Goal: Transaction & Acquisition: Purchase product/service

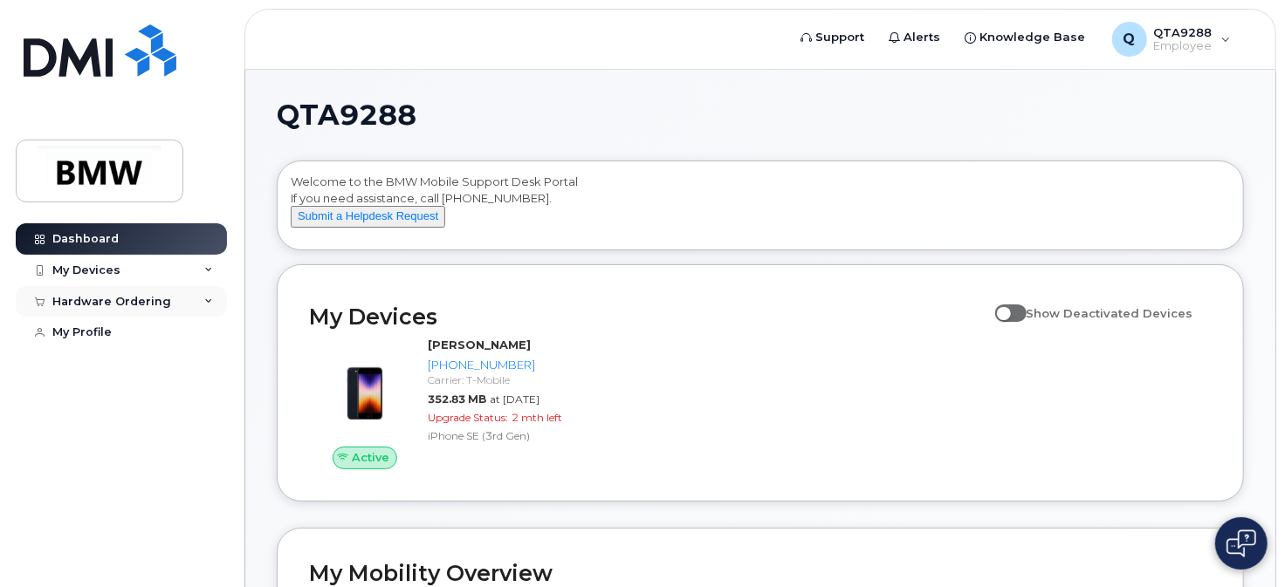
click at [130, 300] on div "Hardware Ordering" at bounding box center [111, 302] width 119 height 14
click at [108, 333] on div "New Order" at bounding box center [93, 334] width 66 height 16
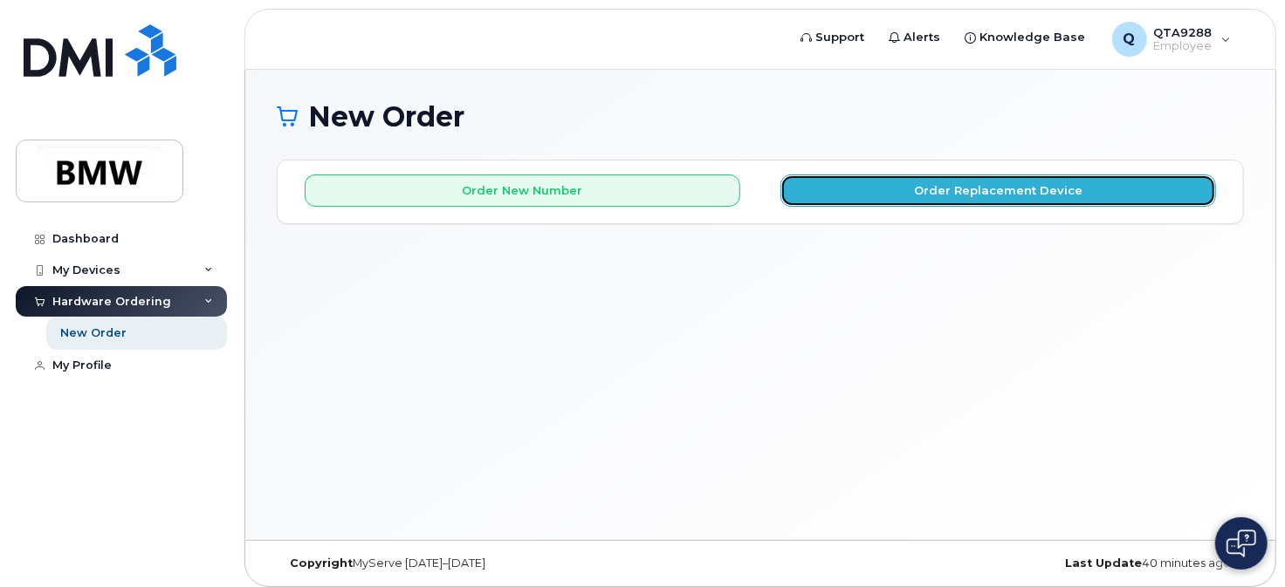
click at [951, 196] on button "Order Replacement Device" at bounding box center [998, 191] width 436 height 32
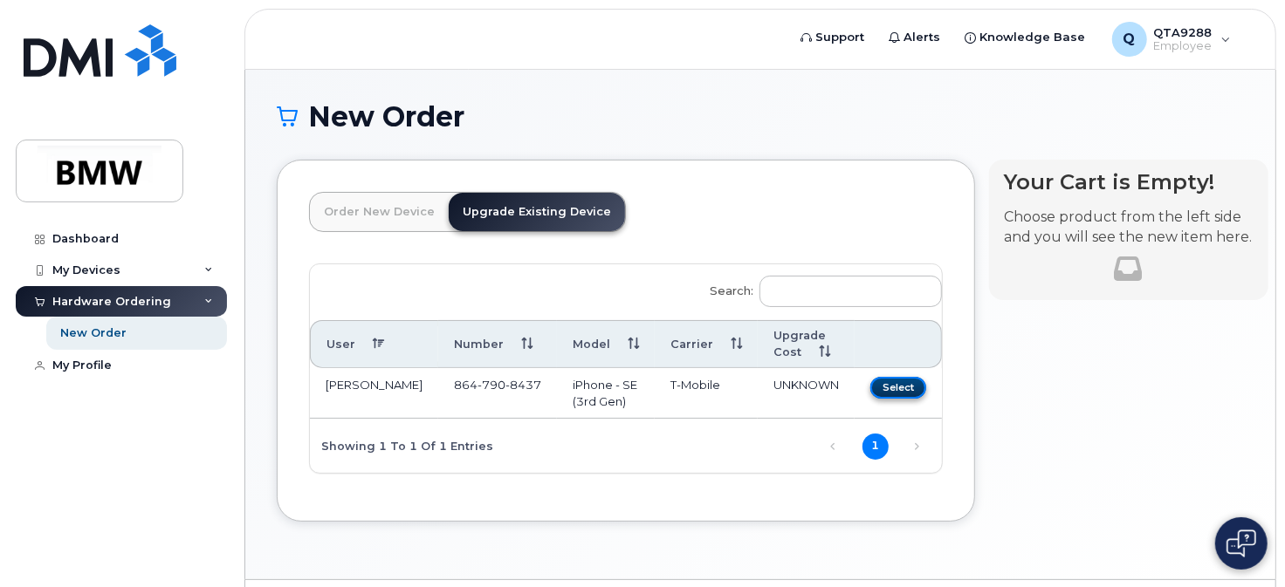
click at [876, 388] on button "Select" at bounding box center [898, 388] width 56 height 22
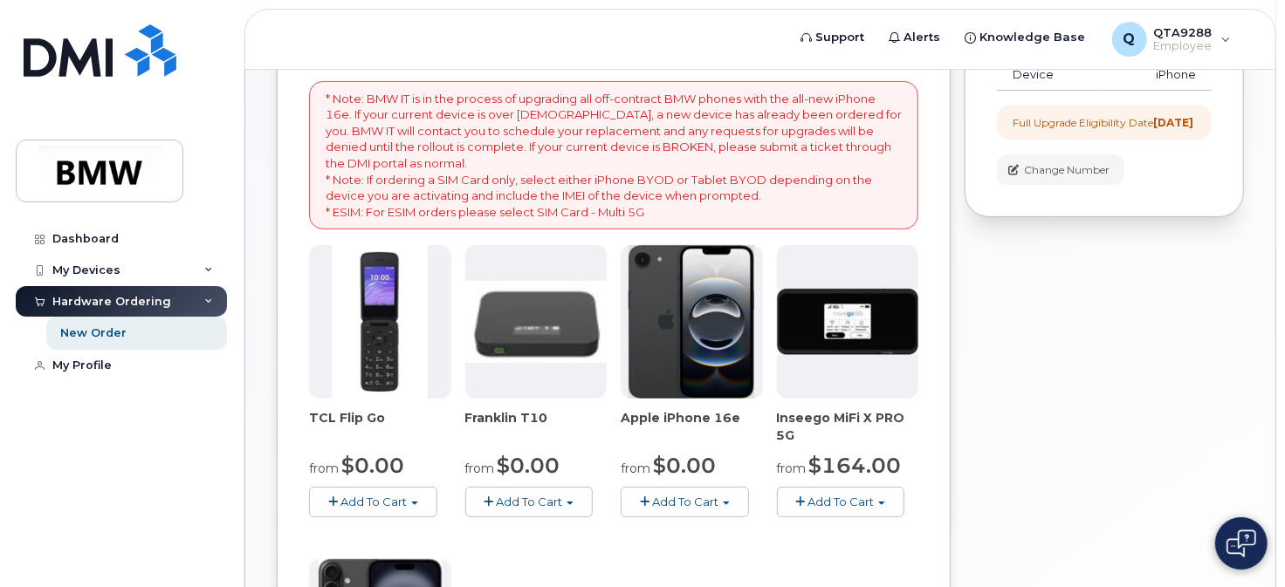
scroll to position [262, 0]
click at [712, 347] on img at bounding box center [691, 321] width 126 height 154
click at [672, 501] on span "Add To Cart" at bounding box center [685, 501] width 66 height 14
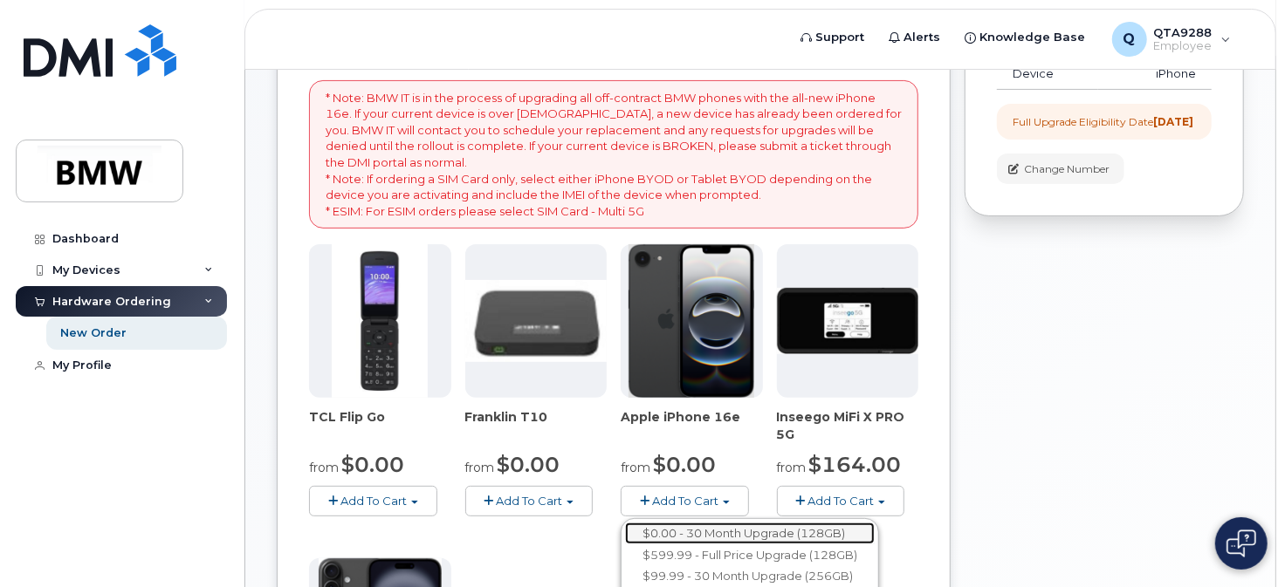
click at [741, 528] on link "$0.00 - 30 Month Upgrade (128GB)" at bounding box center [750, 534] width 250 height 22
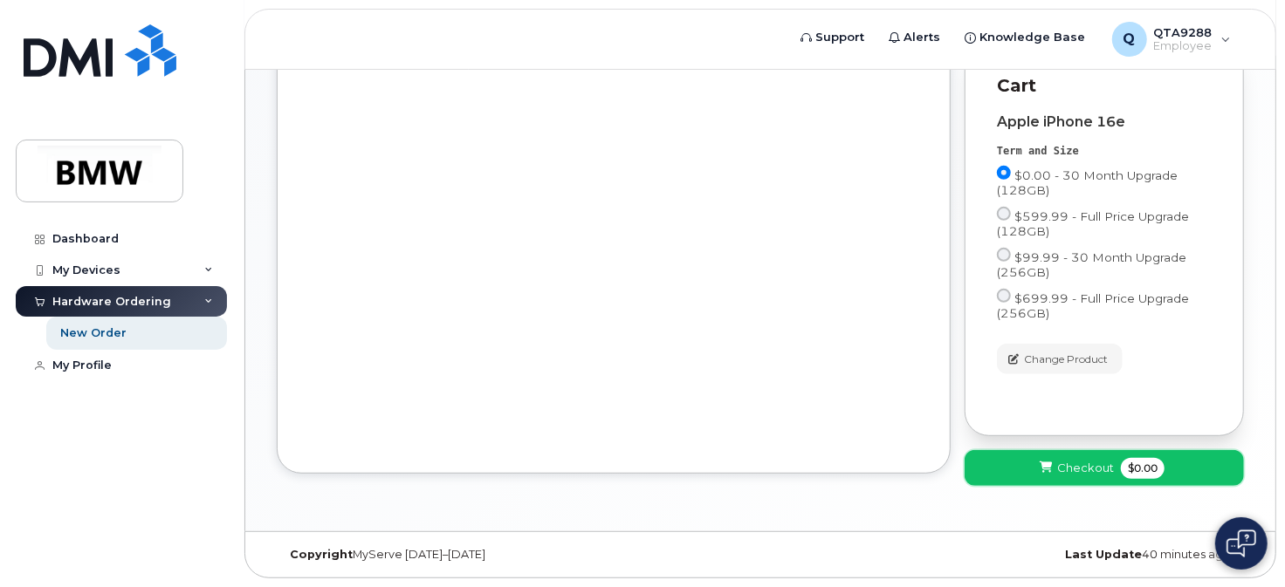
click at [1086, 471] on span "Checkout" at bounding box center [1085, 468] width 57 height 17
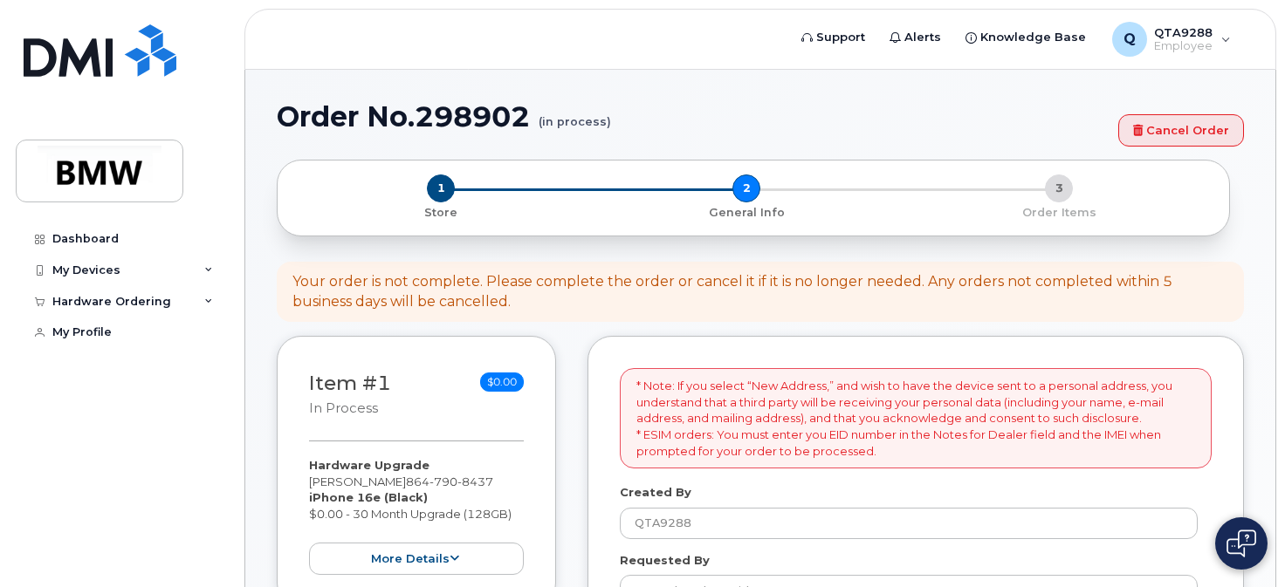
select select
click at [69, 270] on div "My Devices" at bounding box center [86, 271] width 68 height 14
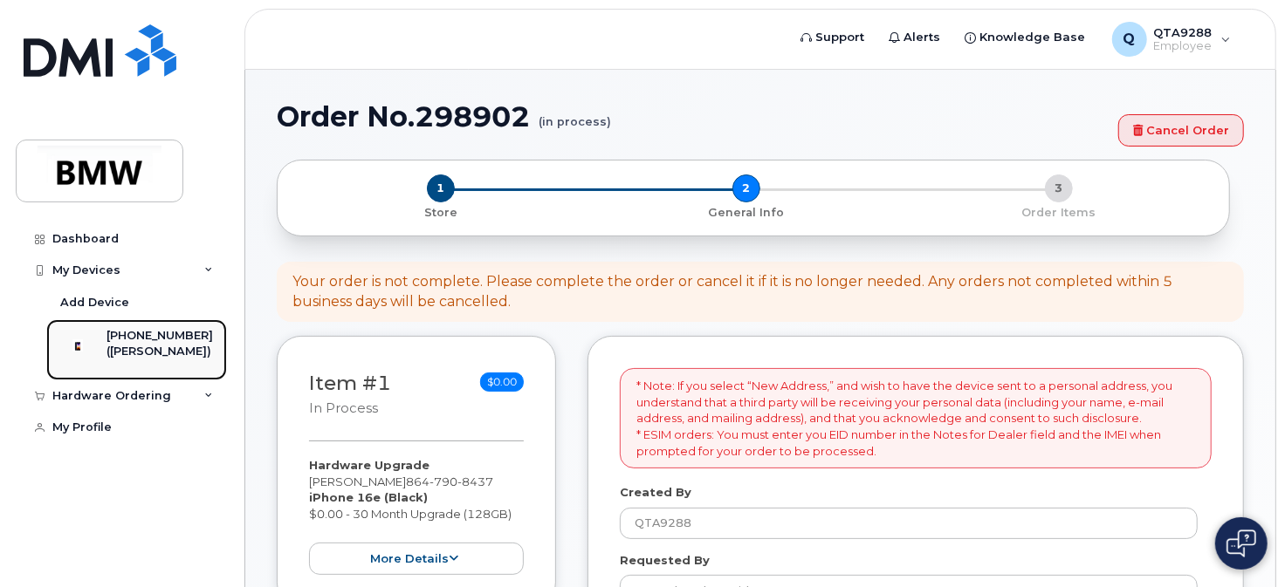
click at [141, 345] on div "([PERSON_NAME])" at bounding box center [159, 352] width 106 height 16
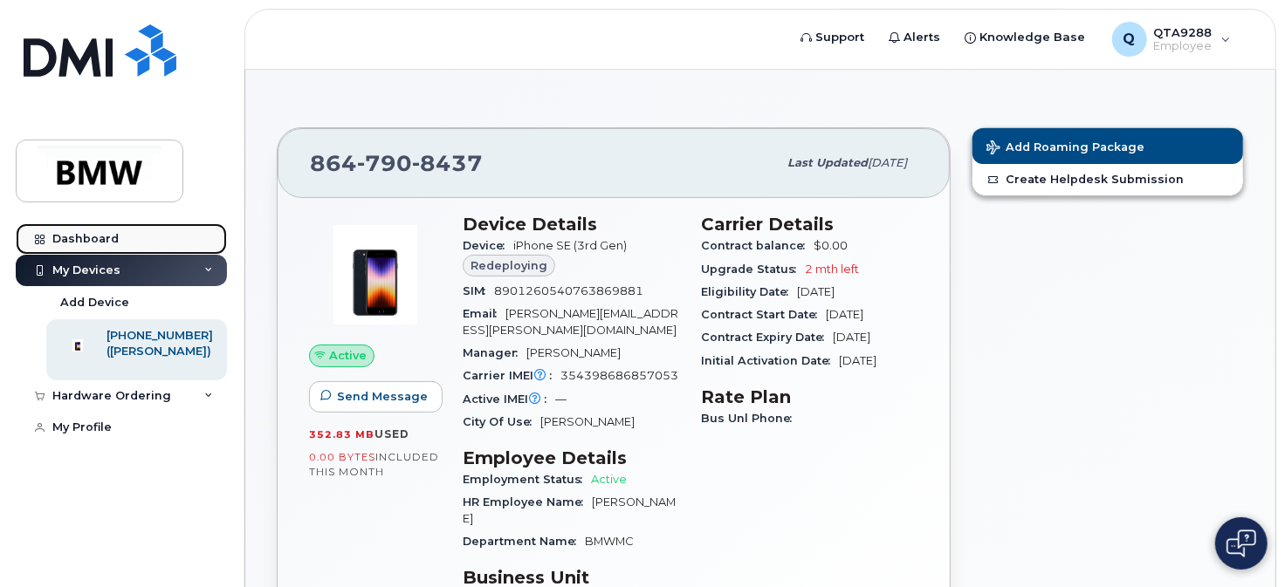
click at [40, 237] on icon at bounding box center [40, 240] width 10 height 10
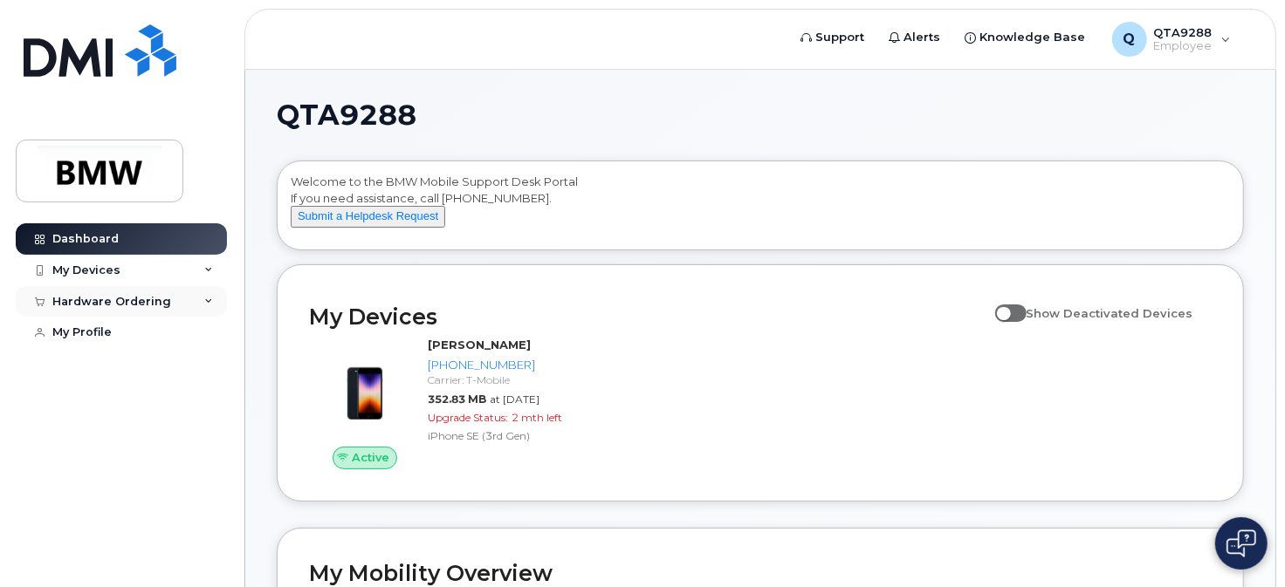
click at [180, 303] on div "Hardware Ordering" at bounding box center [121, 301] width 211 height 31
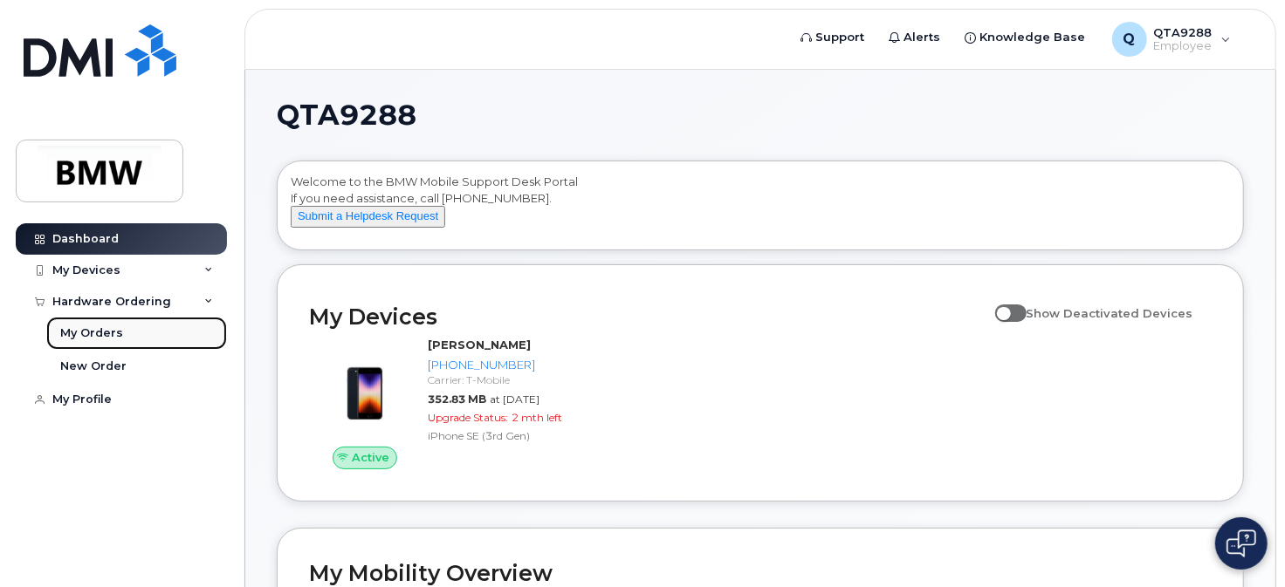
click at [120, 332] on link "My Orders" at bounding box center [136, 333] width 181 height 33
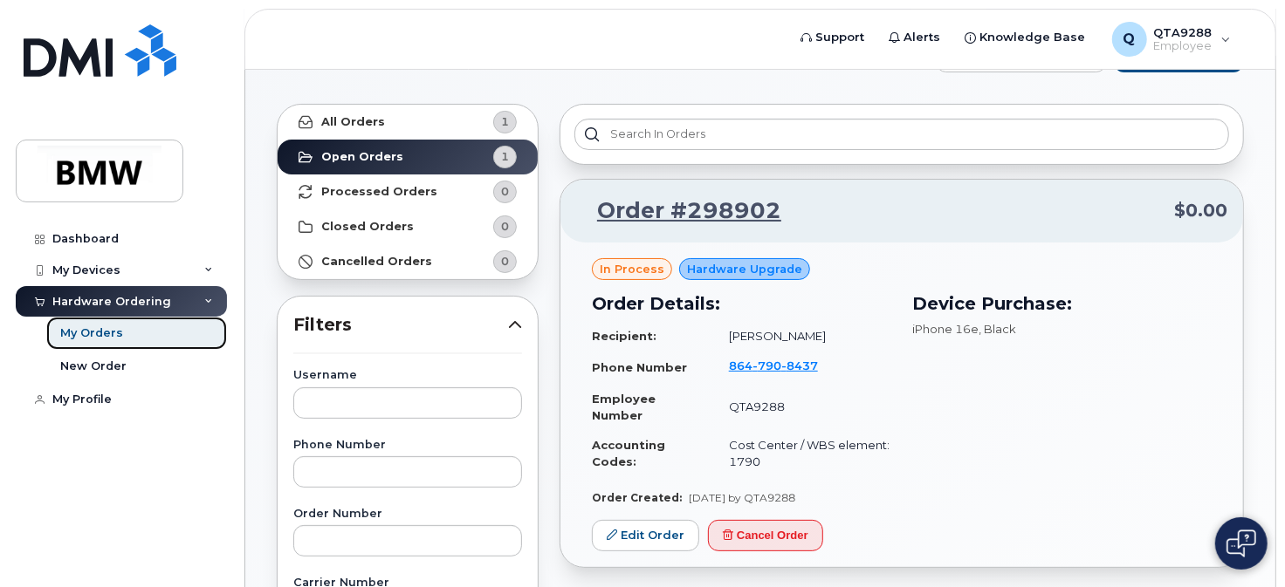
scroll to position [87, 0]
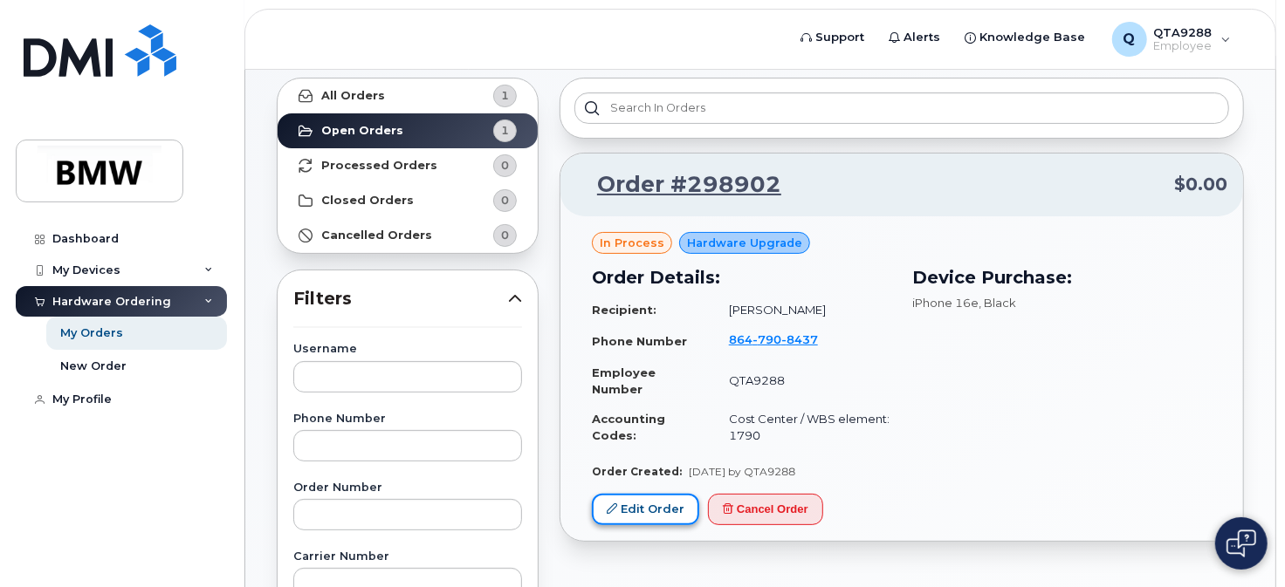
click at [630, 502] on link "Edit Order" at bounding box center [645, 510] width 107 height 32
click at [638, 511] on link "Edit Order" at bounding box center [645, 510] width 107 height 32
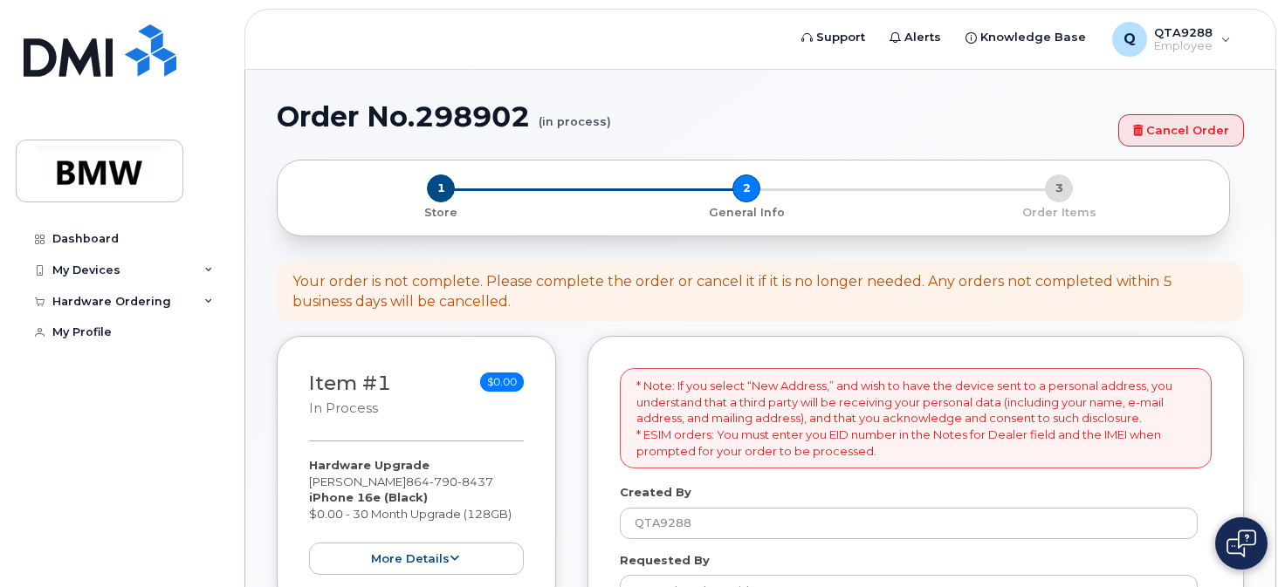
select select
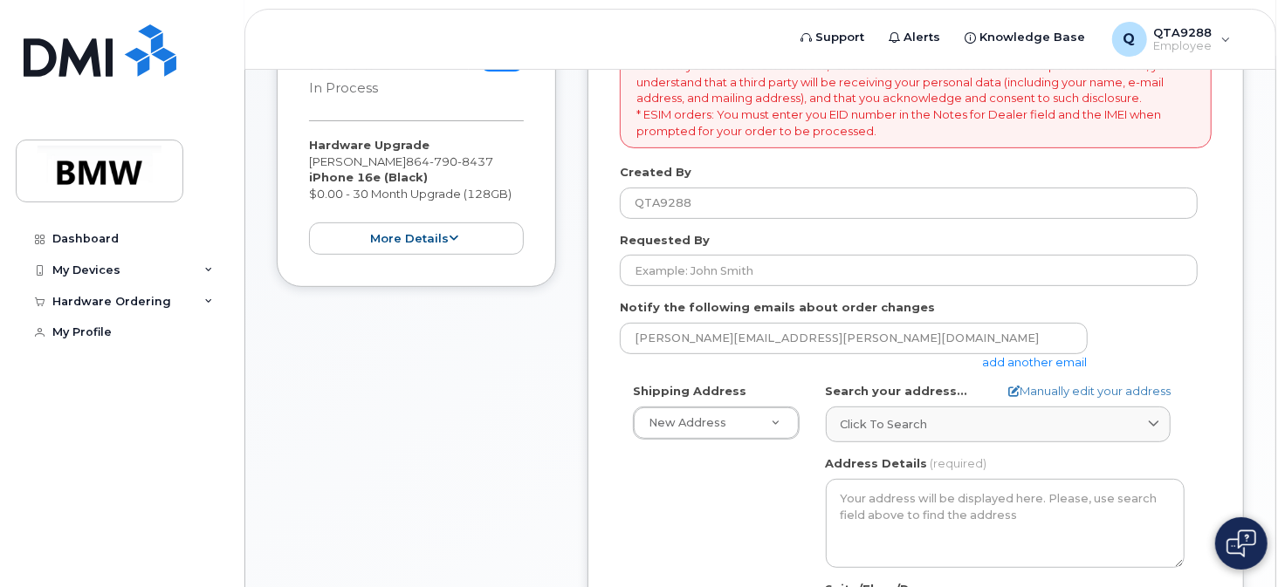
scroll to position [175, 0]
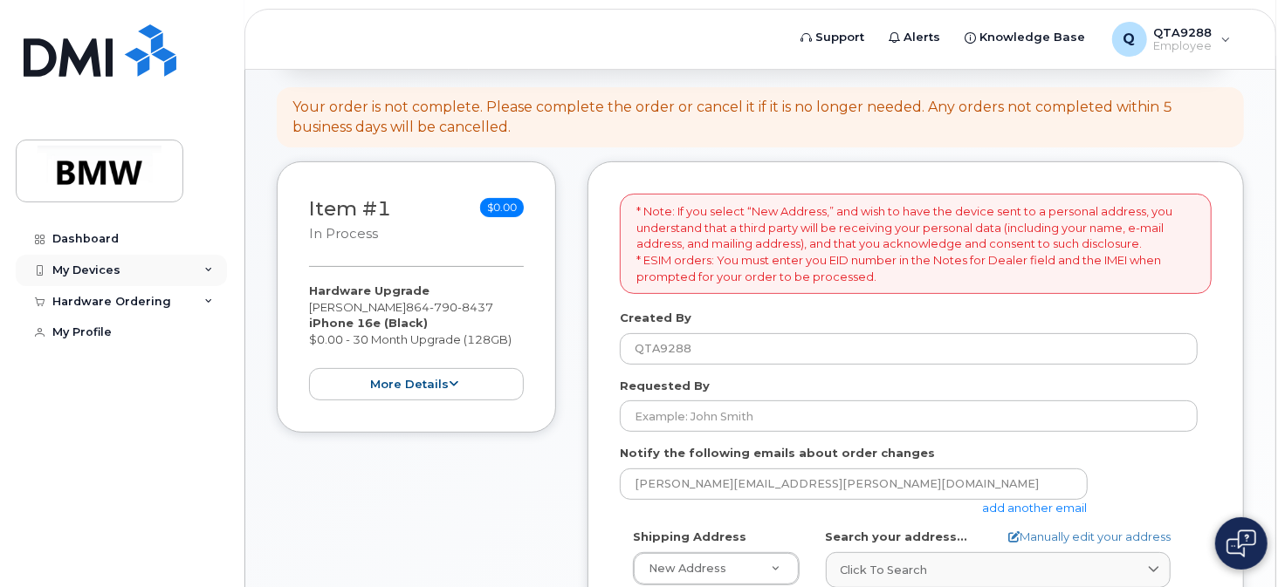
click at [90, 272] on div "My Devices" at bounding box center [86, 271] width 68 height 14
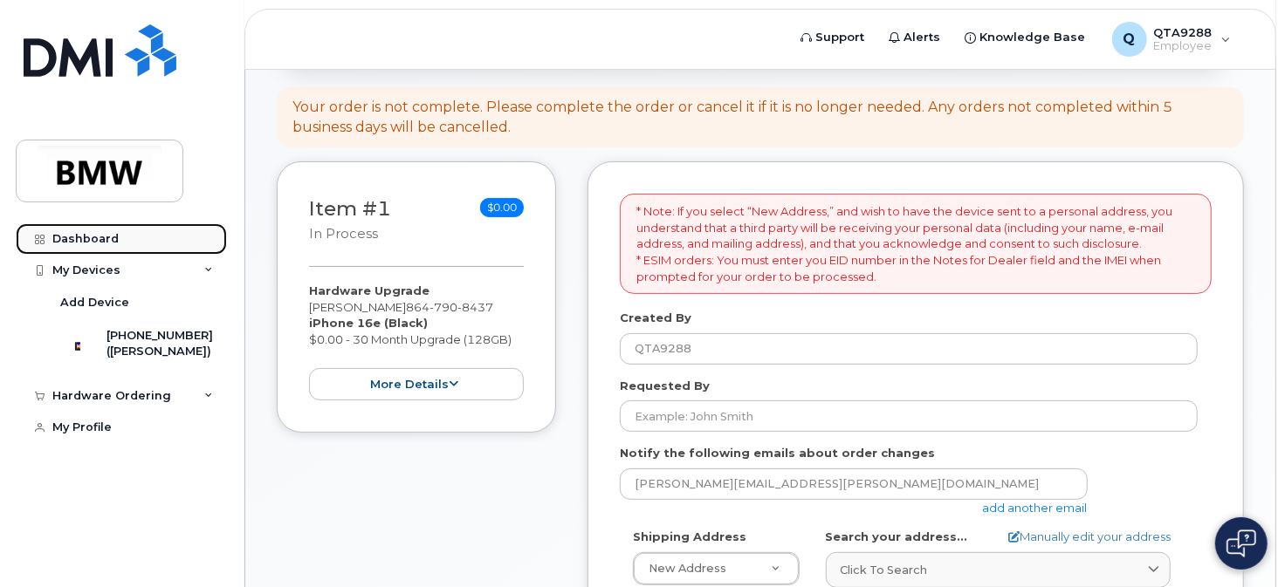
click at [96, 237] on div "Dashboard" at bounding box center [85, 239] width 66 height 14
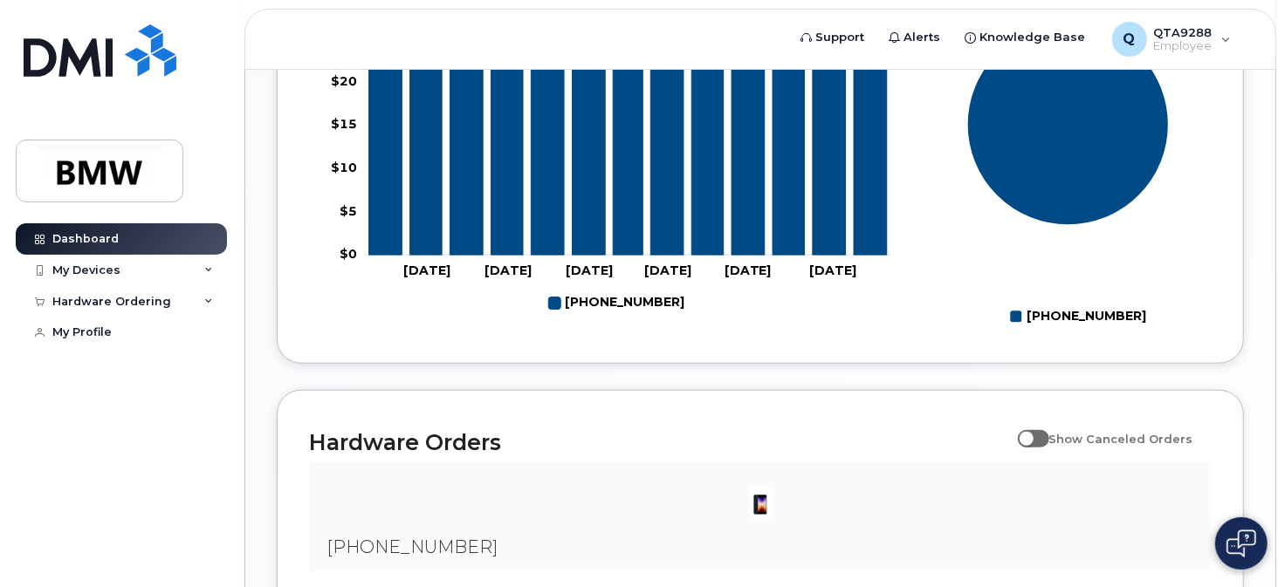
scroll to position [786, 0]
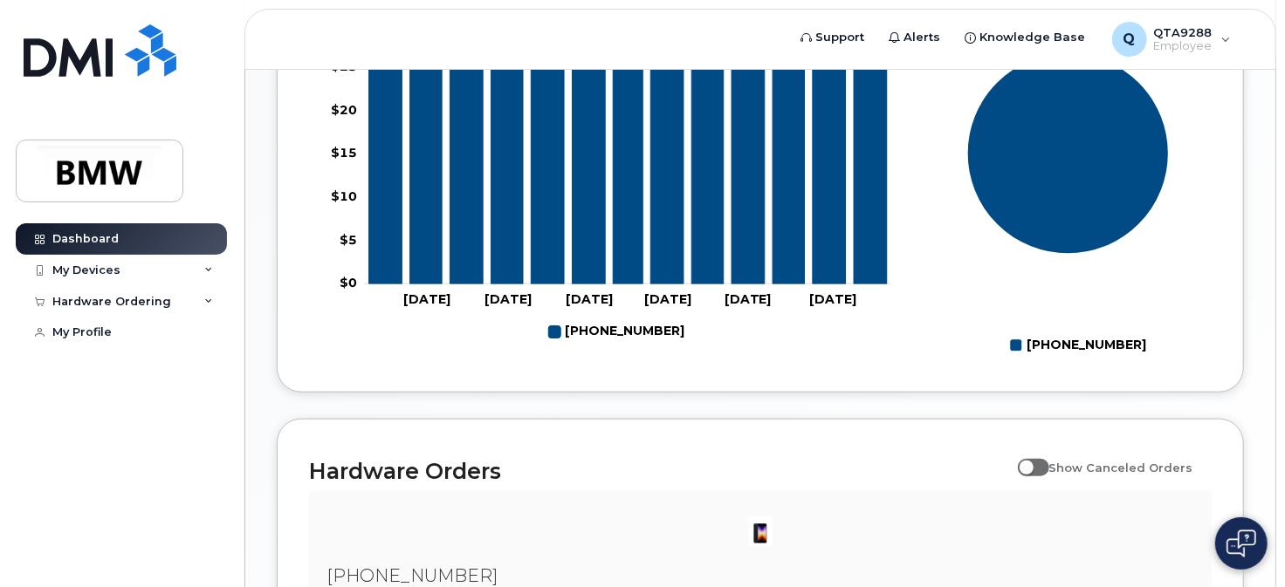
click at [1033, 477] on span at bounding box center [1033, 467] width 31 height 17
click at [1032, 465] on input "Show Canceled Orders" at bounding box center [1025, 458] width 14 height 14
checkbox input "true"
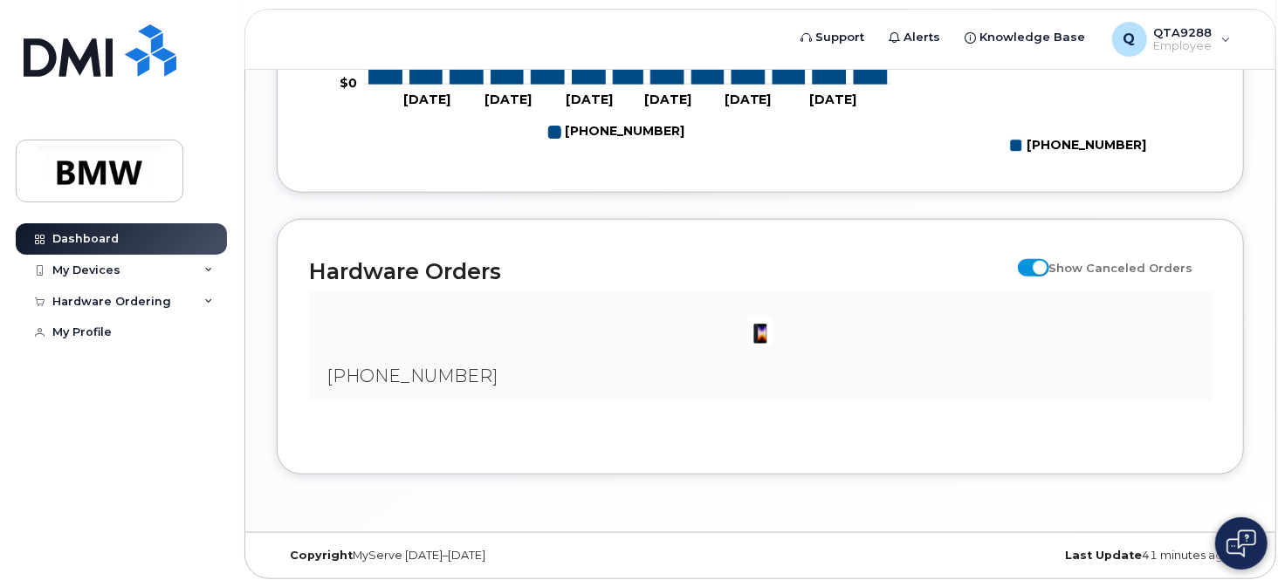
scroll to position [999, 0]
click at [82, 268] on div "My Devices" at bounding box center [86, 271] width 68 height 14
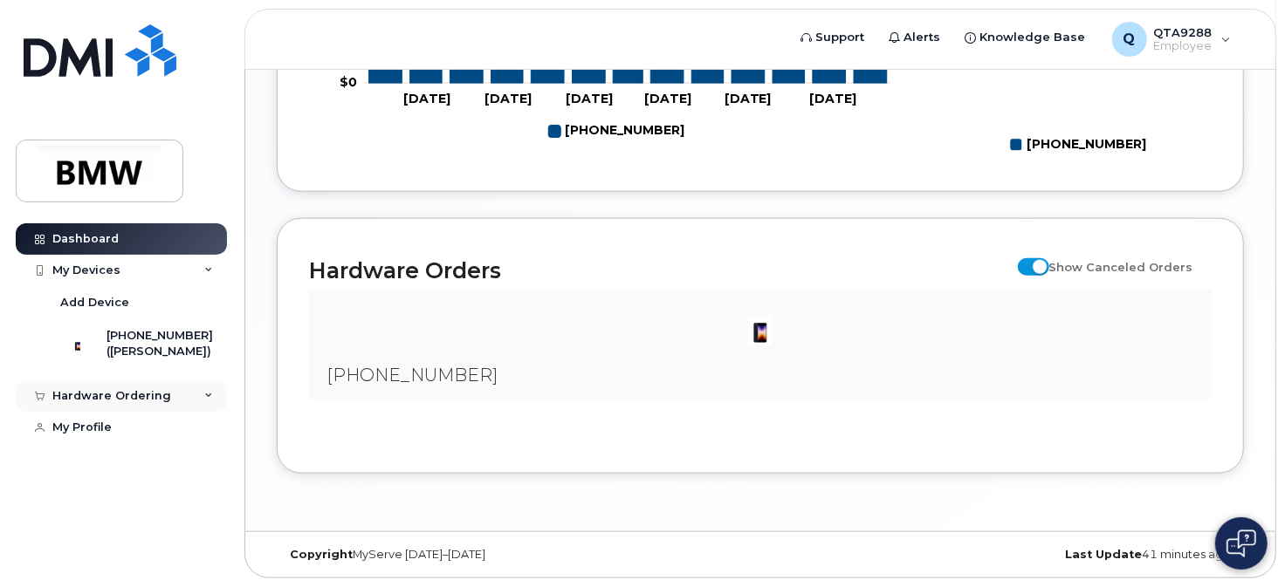
click at [104, 403] on div "Hardware Ordering" at bounding box center [111, 396] width 119 height 14
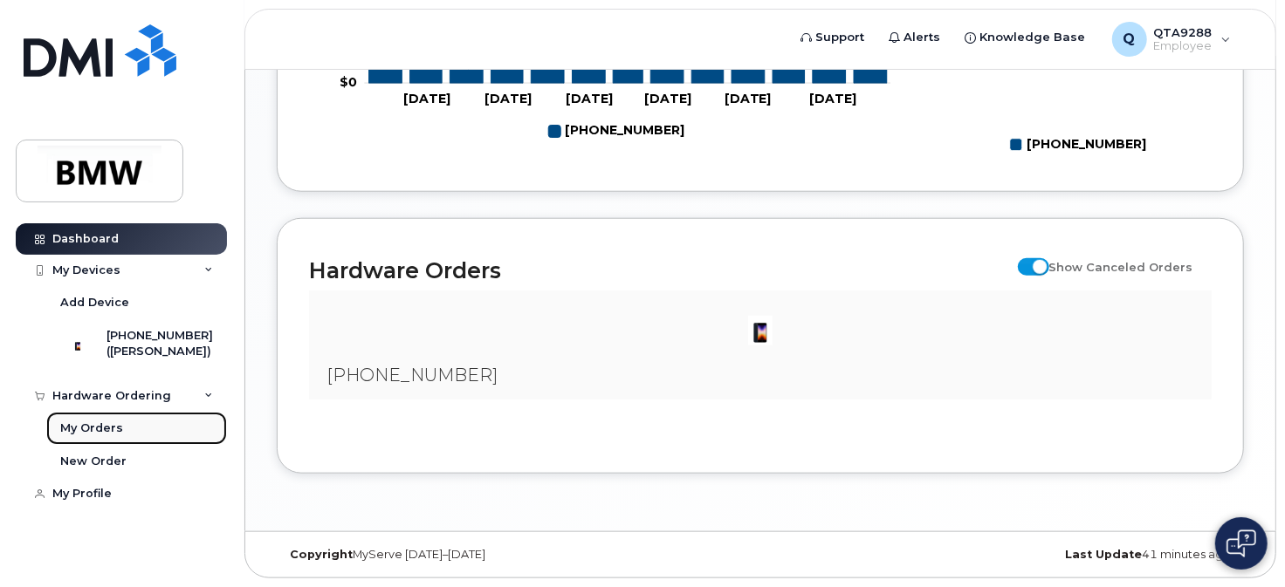
click at [108, 436] on div "My Orders" at bounding box center [91, 429] width 63 height 16
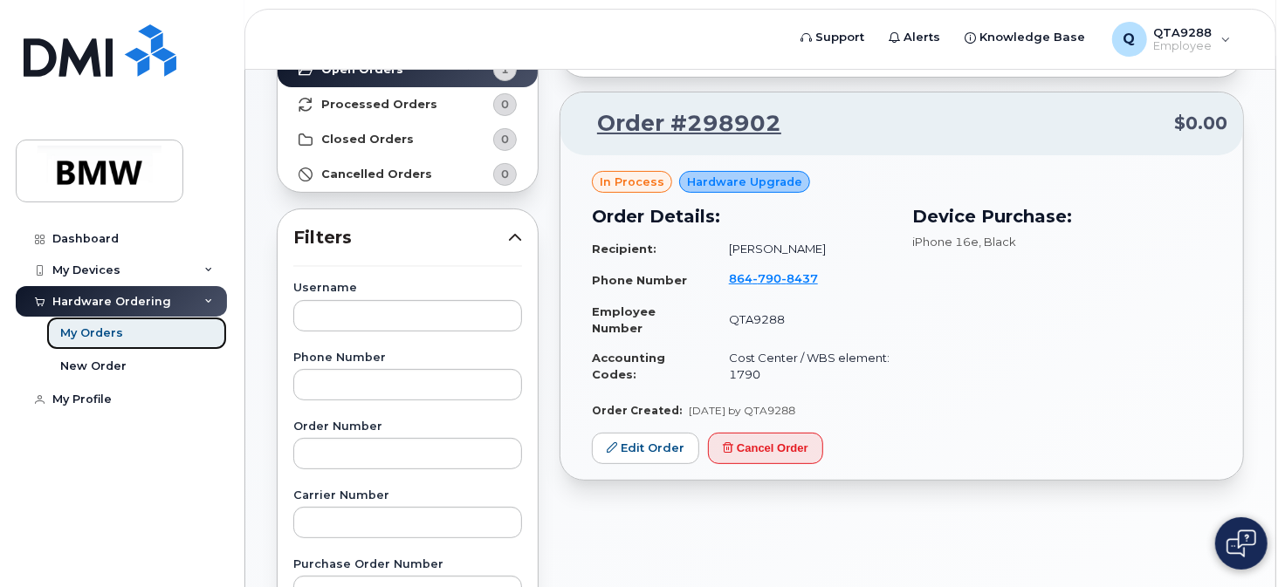
scroll to position [175, 0]
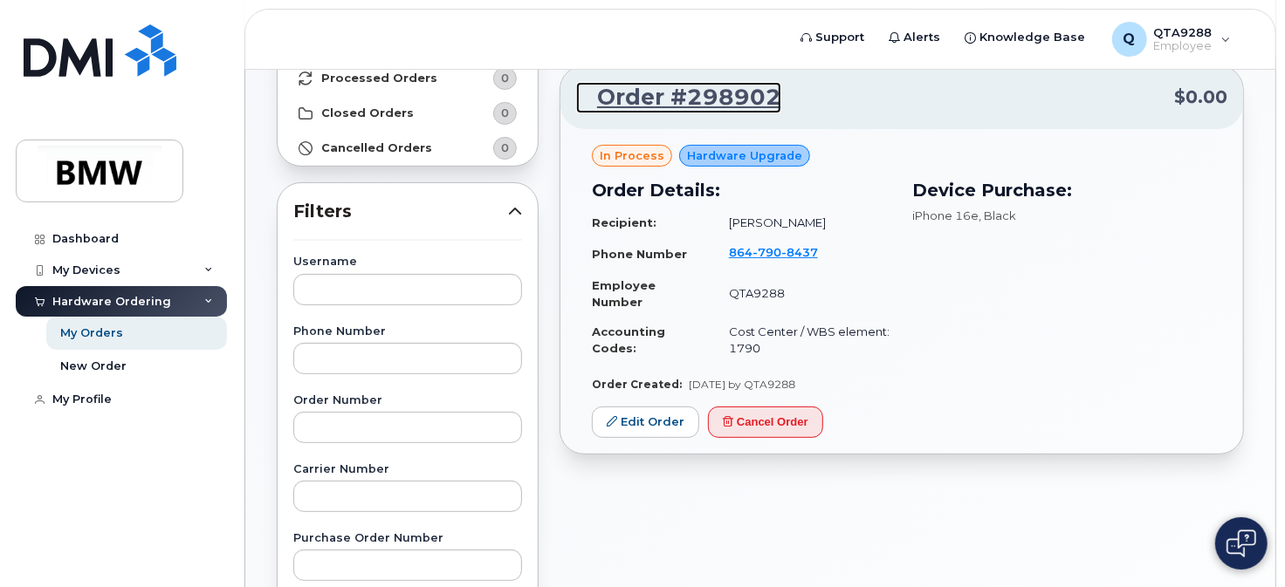
click at [711, 88] on link "Order #298902" at bounding box center [678, 97] width 205 height 31
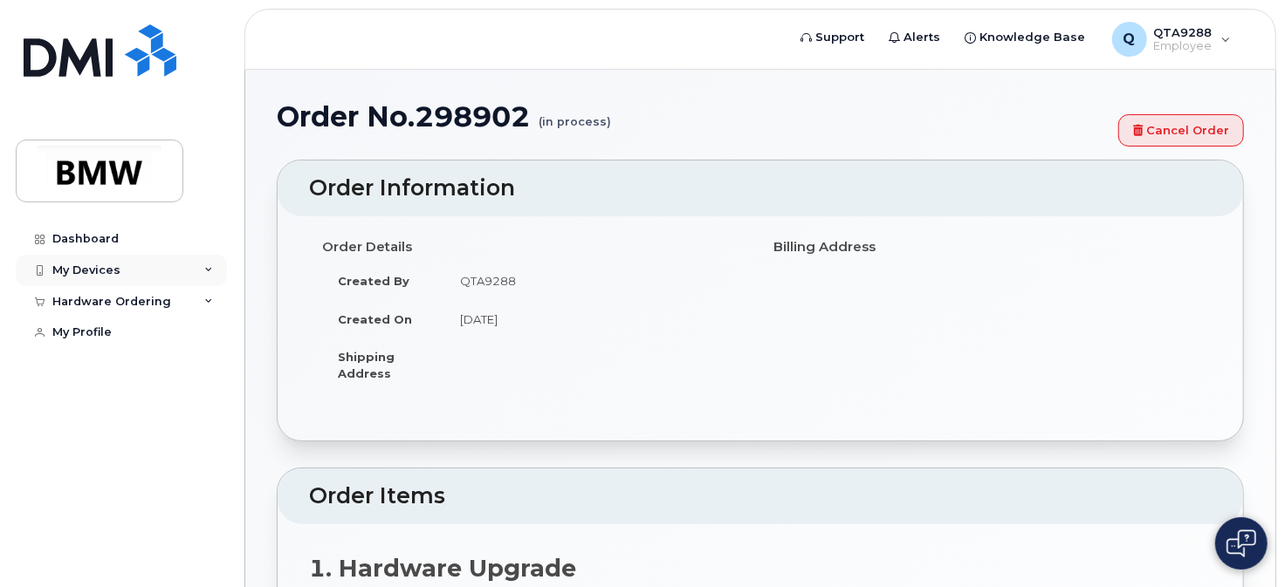
click at [105, 272] on div "My Devices" at bounding box center [86, 271] width 68 height 14
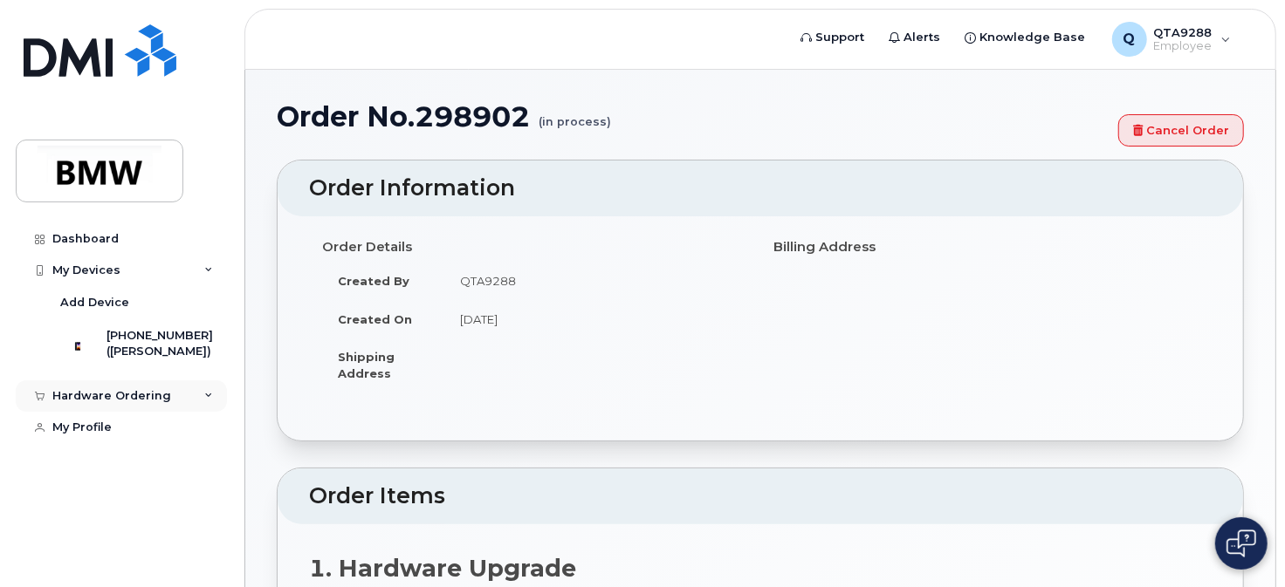
click at [132, 403] on div "Hardware Ordering" at bounding box center [111, 396] width 119 height 14
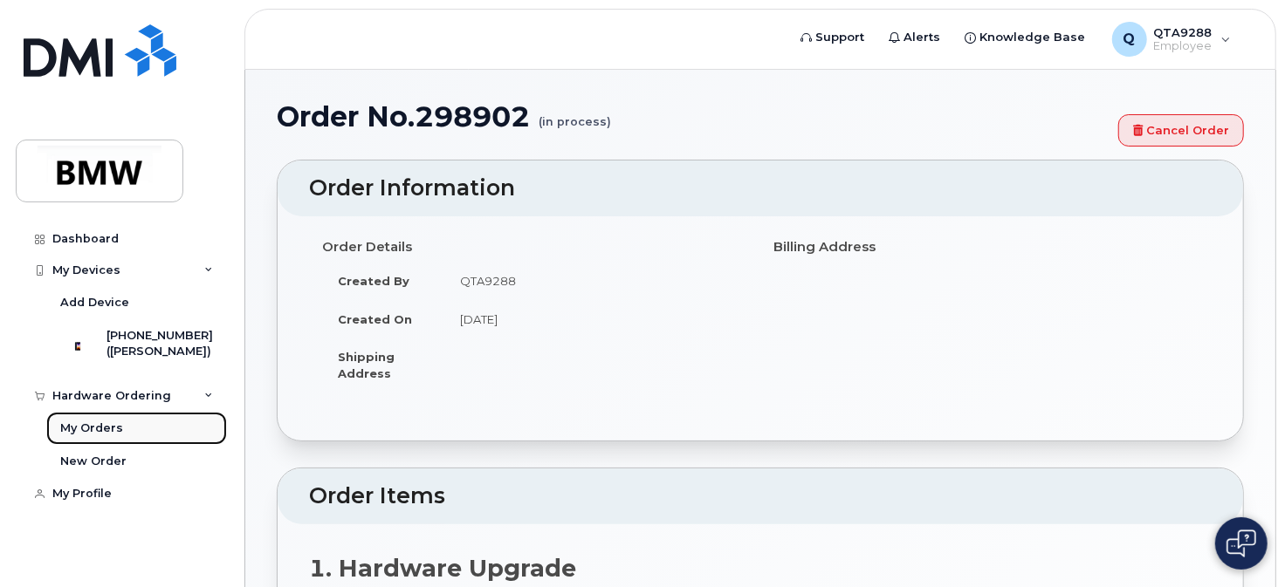
click at [93, 436] on div "My Orders" at bounding box center [91, 429] width 63 height 16
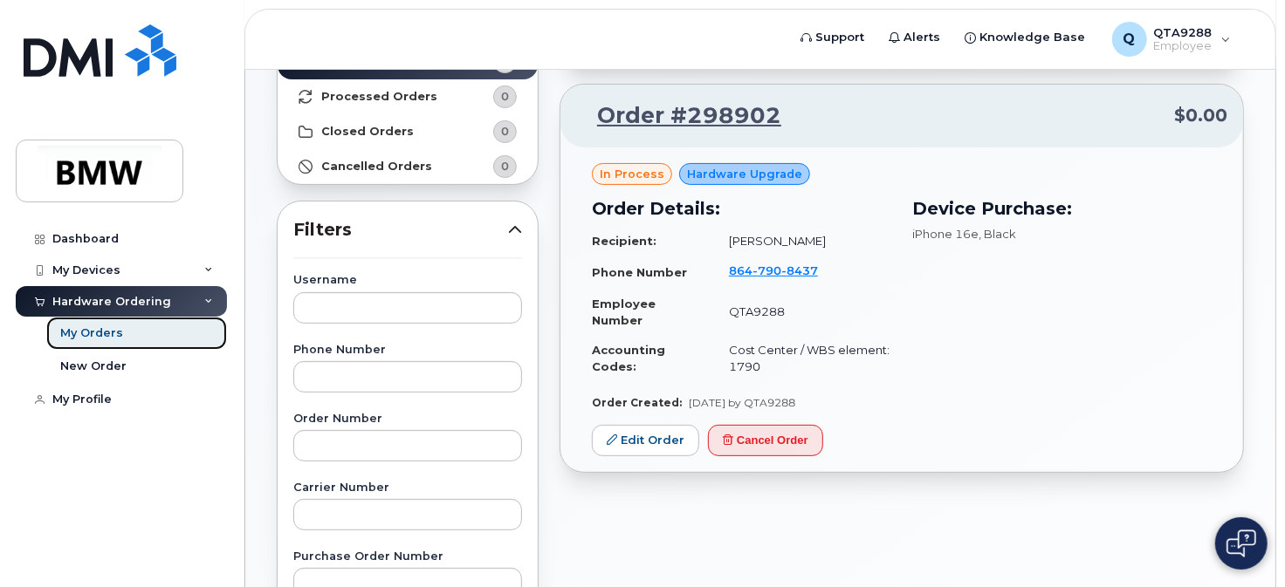
scroll to position [175, 0]
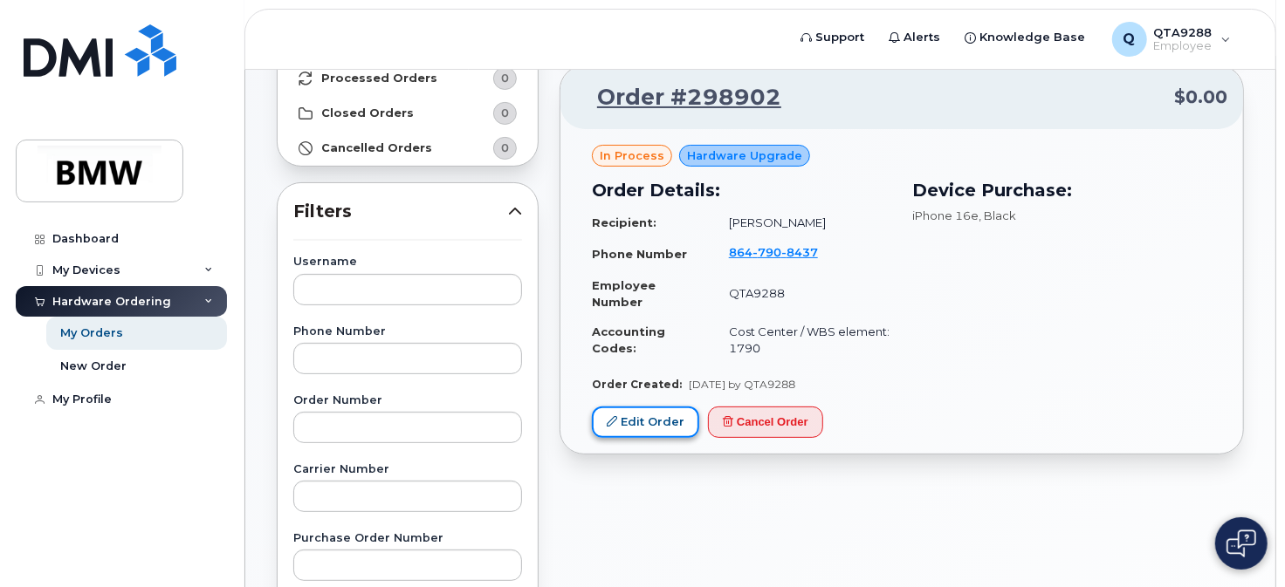
click at [635, 424] on link "Edit Order" at bounding box center [645, 423] width 107 height 32
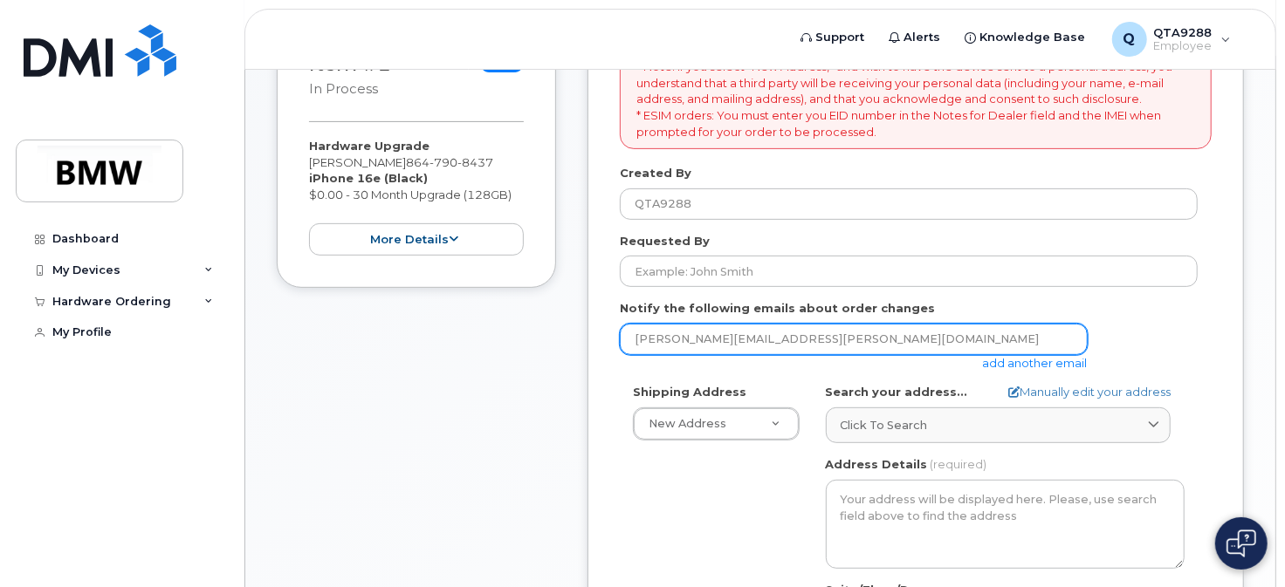
scroll to position [349, 0]
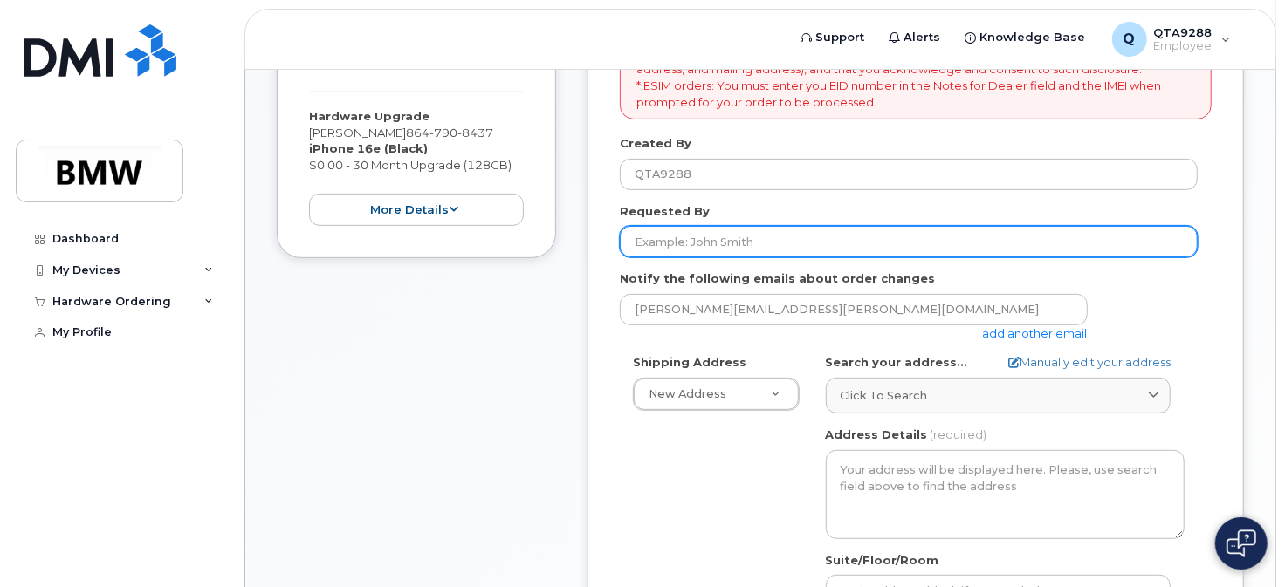
click at [701, 244] on input "Requested By" at bounding box center [909, 241] width 578 height 31
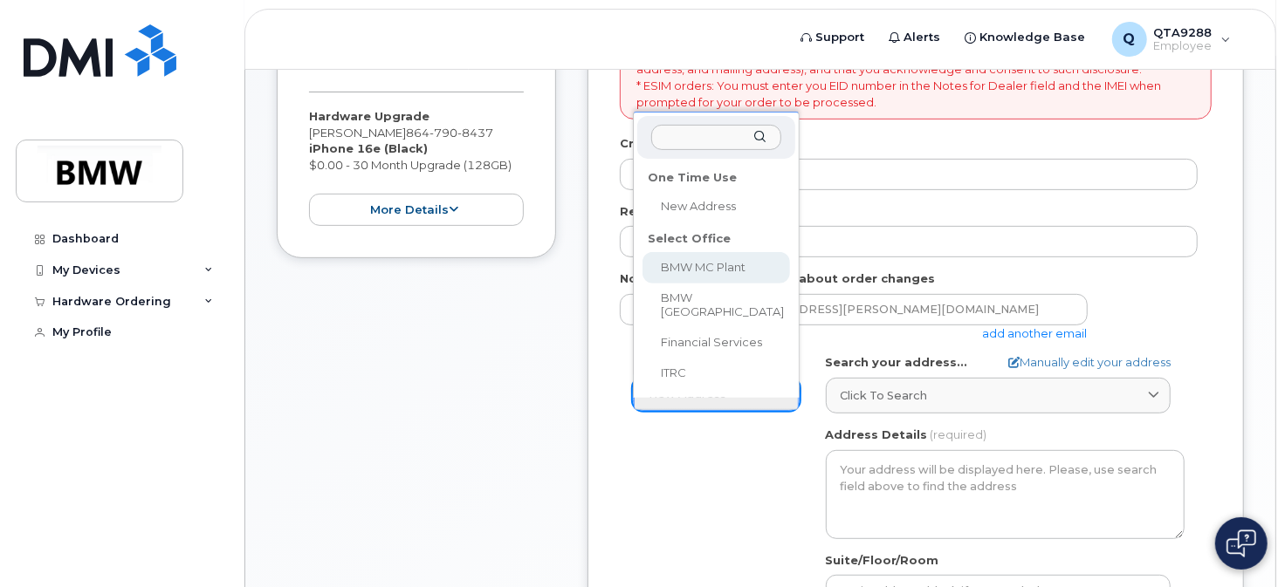
select select
type textarea "[STREET_ADDRESS] Greer [US_STATE] 29651-6731"
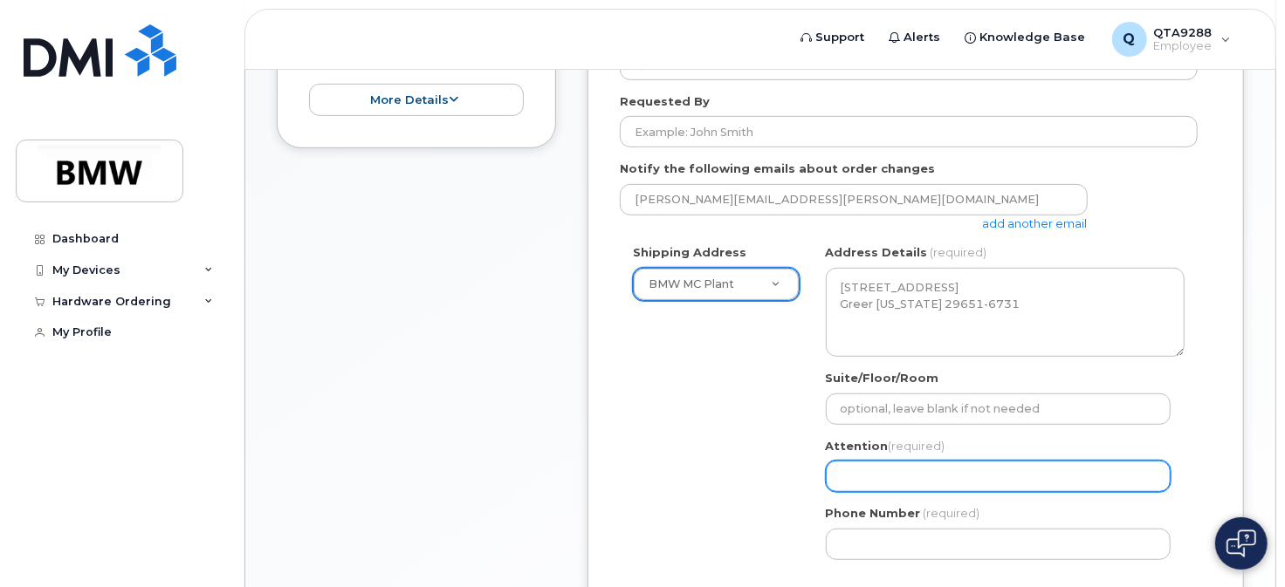
scroll to position [524, 0]
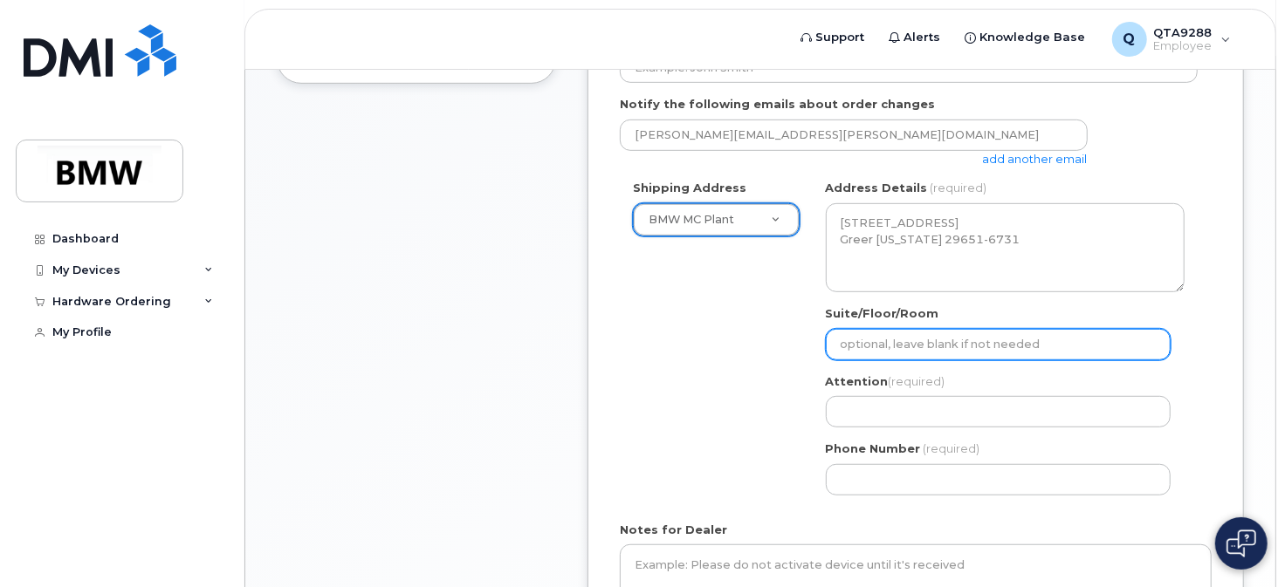
click at [906, 342] on input "Suite/Floor/Room" at bounding box center [998, 344] width 345 height 31
type input "Central Supply - Paint Shop"
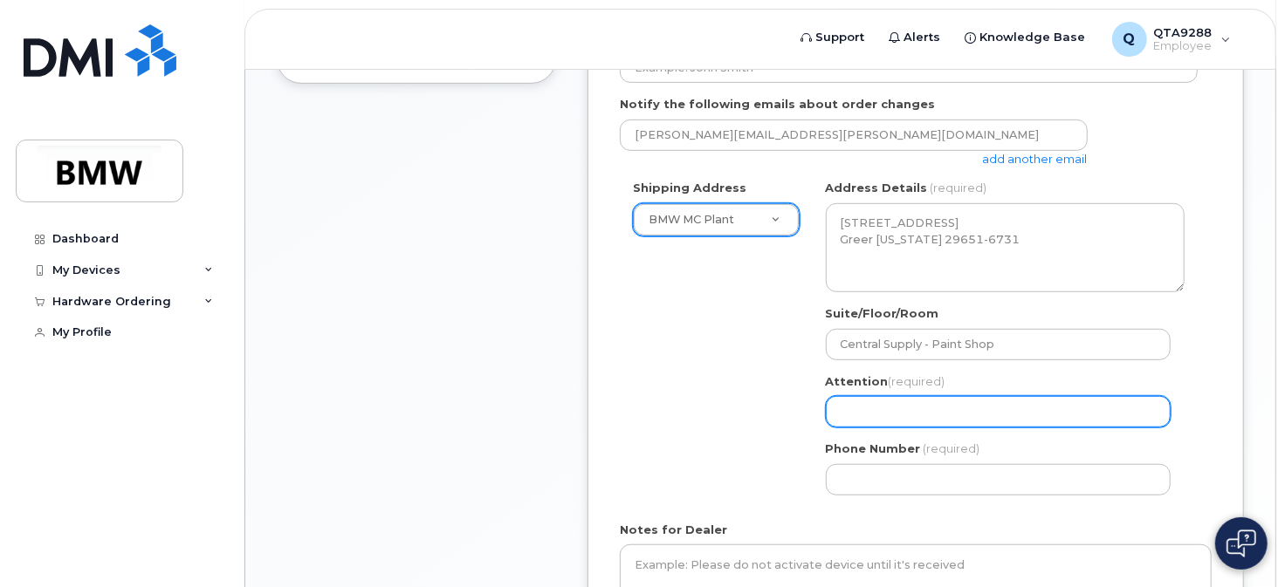
click at [867, 404] on input "Attention (required)" at bounding box center [998, 411] width 345 height 31
click at [869, 416] on input "Attention (required)" at bounding box center [998, 411] width 345 height 31
select select
type input "J"
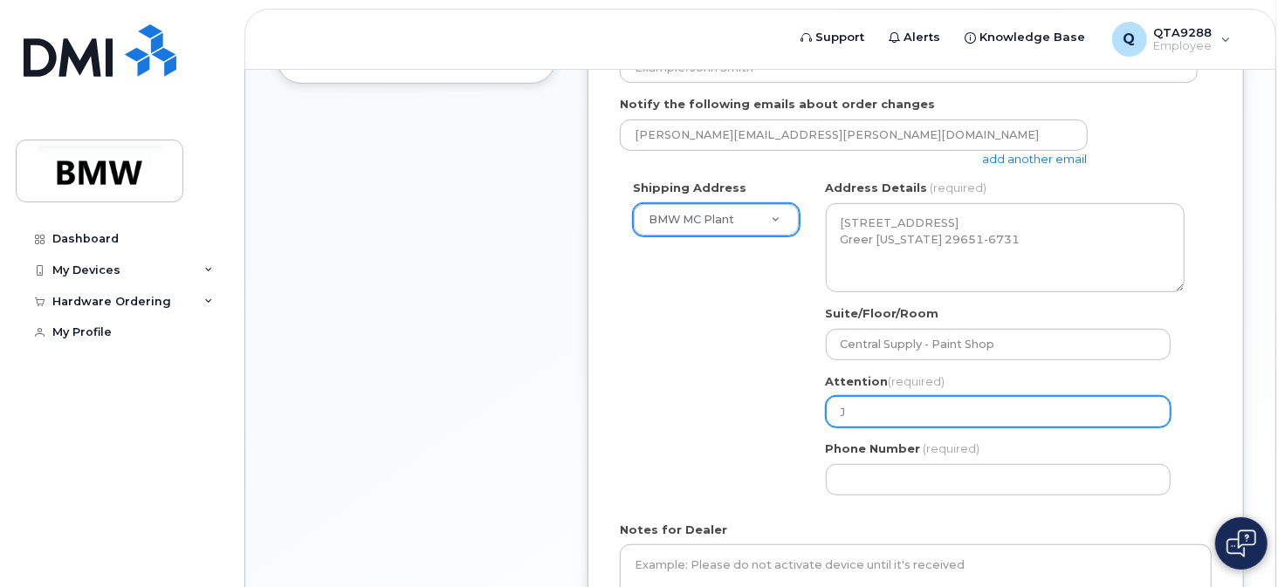
select select
type input "[PERSON_NAME]"
select select
type input "[PERSON_NAME]"
select select
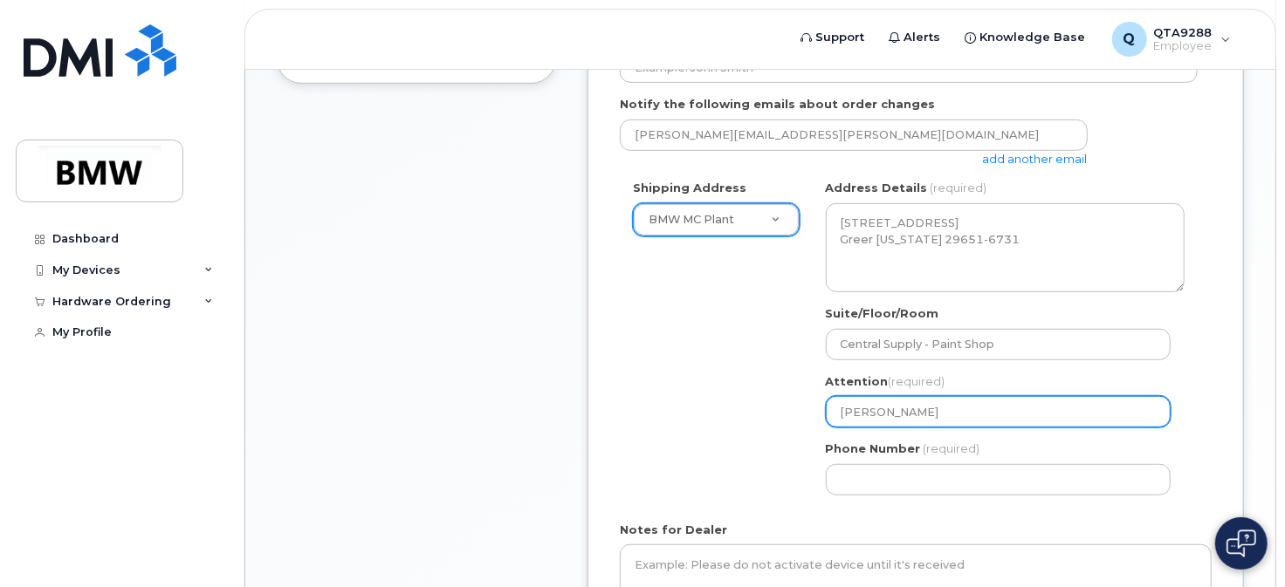
type input "[PERSON_NAME]"
select select
type input "JOsep"
select select
type input "JOseph"
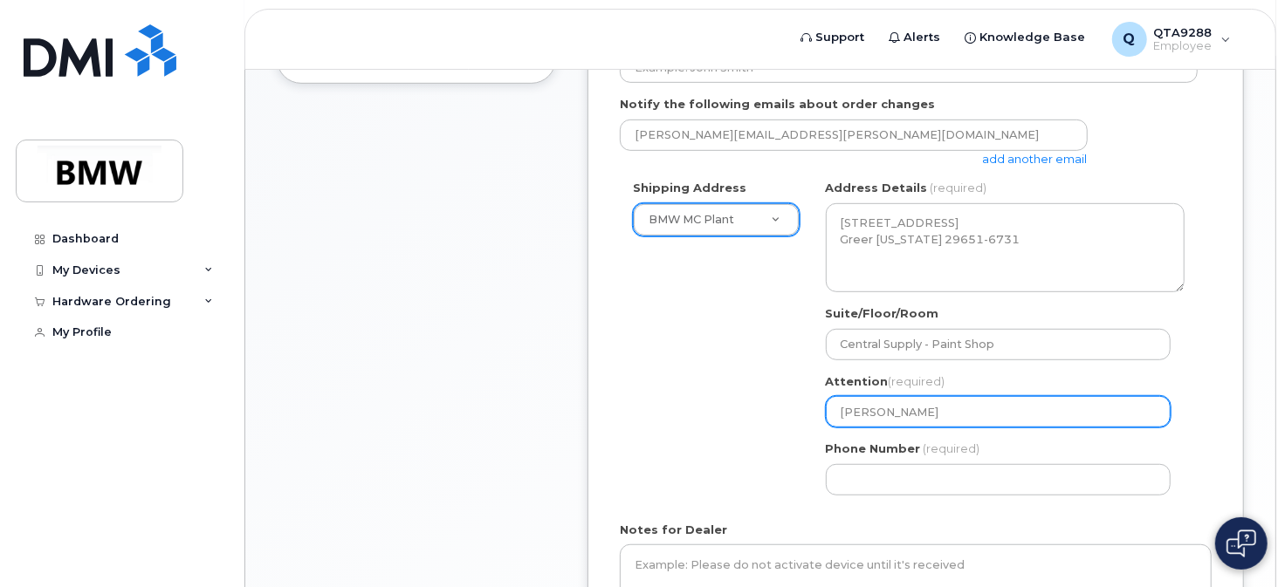
select select
type input "JOsep"
select select
type input "JOse"
select select
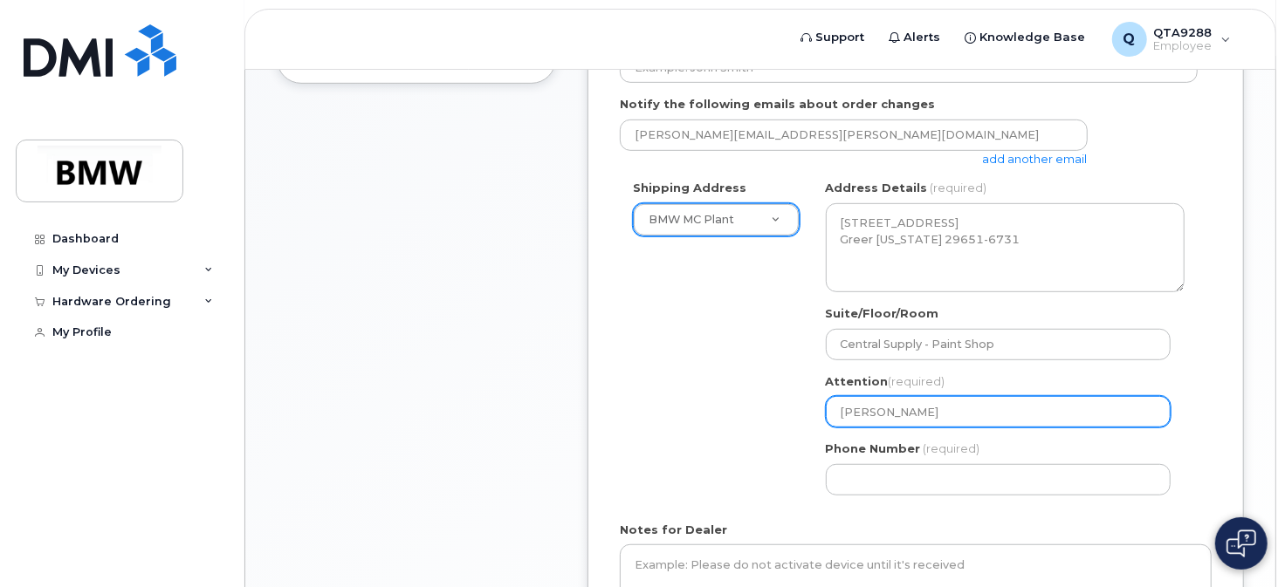
type input "JOs"
select select
type input "JO"
select select
type input "J"
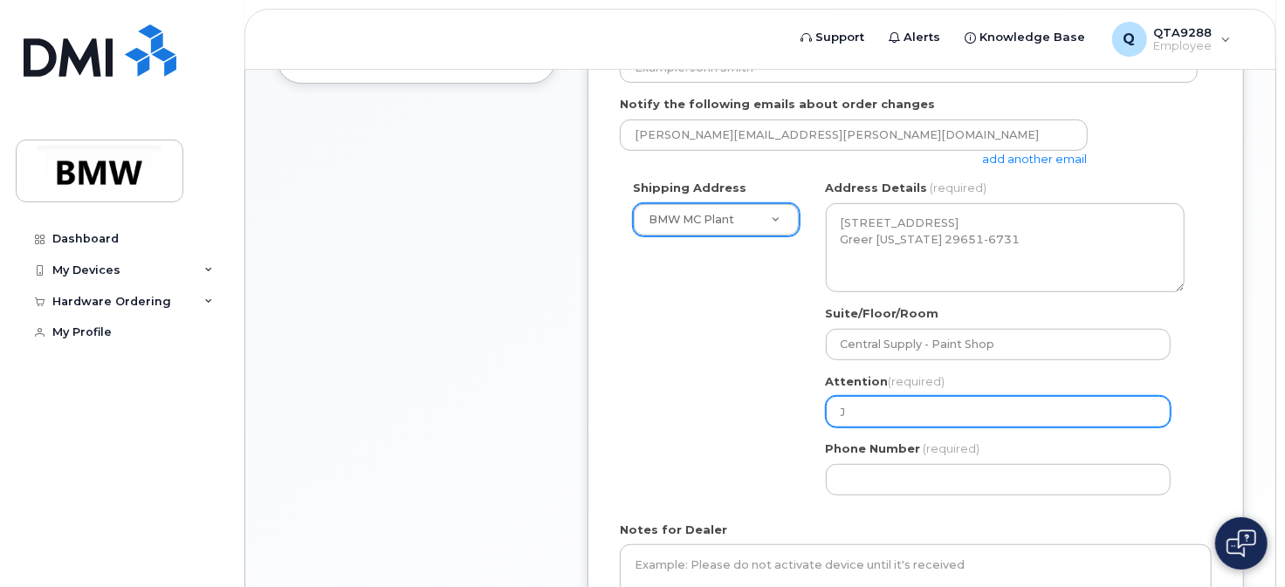
select select
type input "o"
select select
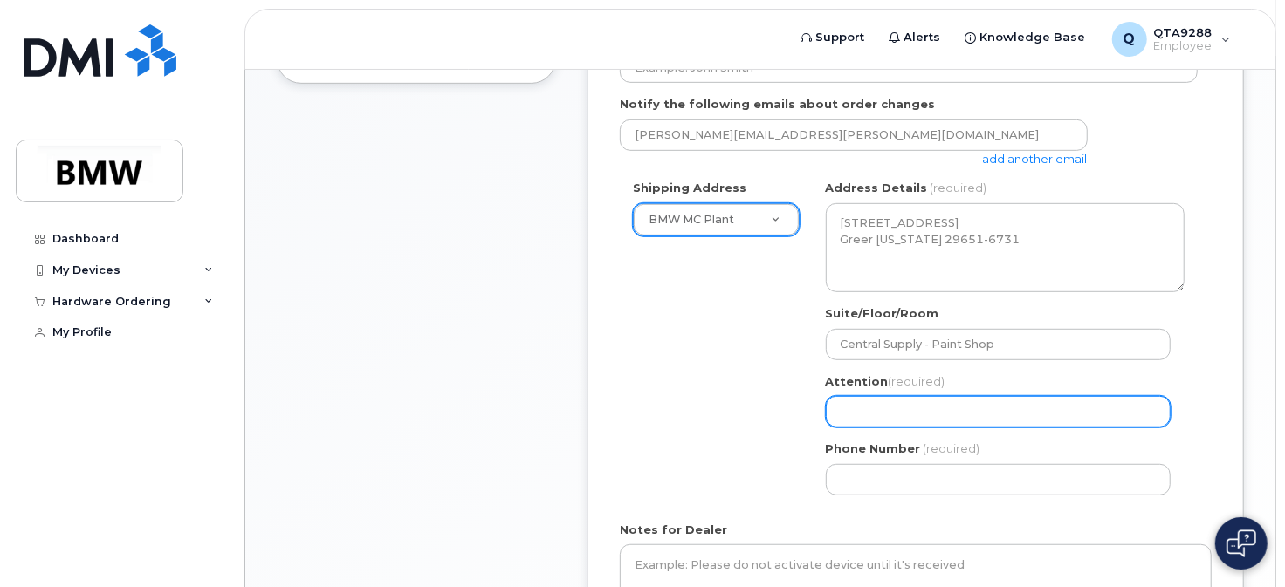
type input "J"
select select
type input "Jo"
select select
type input "Jos"
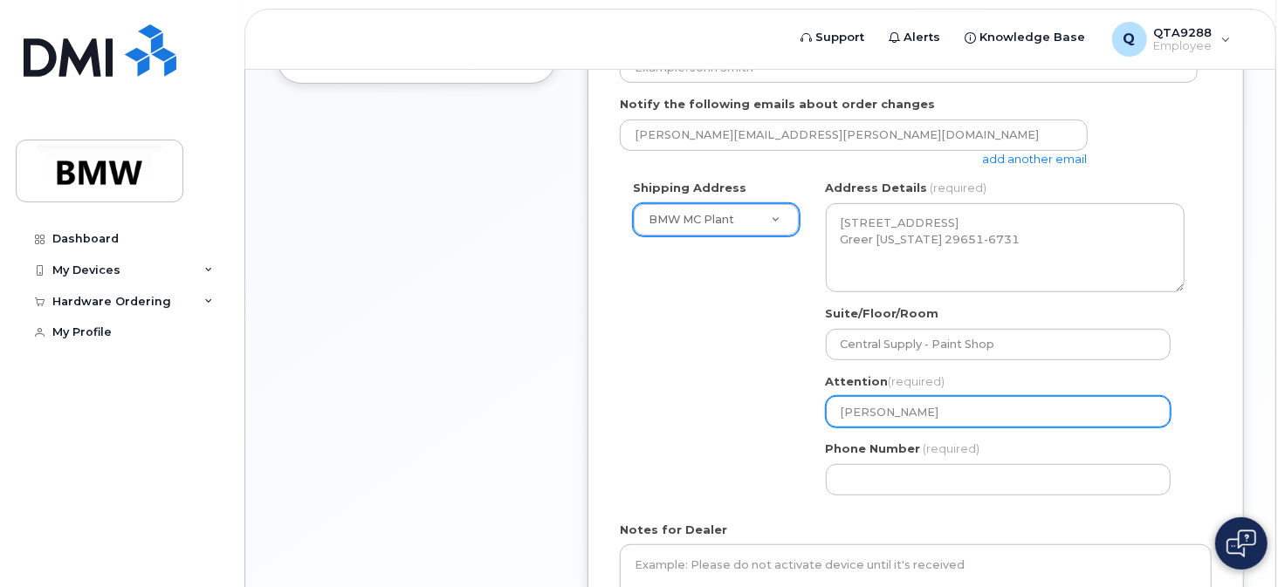
select select
type input "Jose"
select select
type input "Josep"
select select
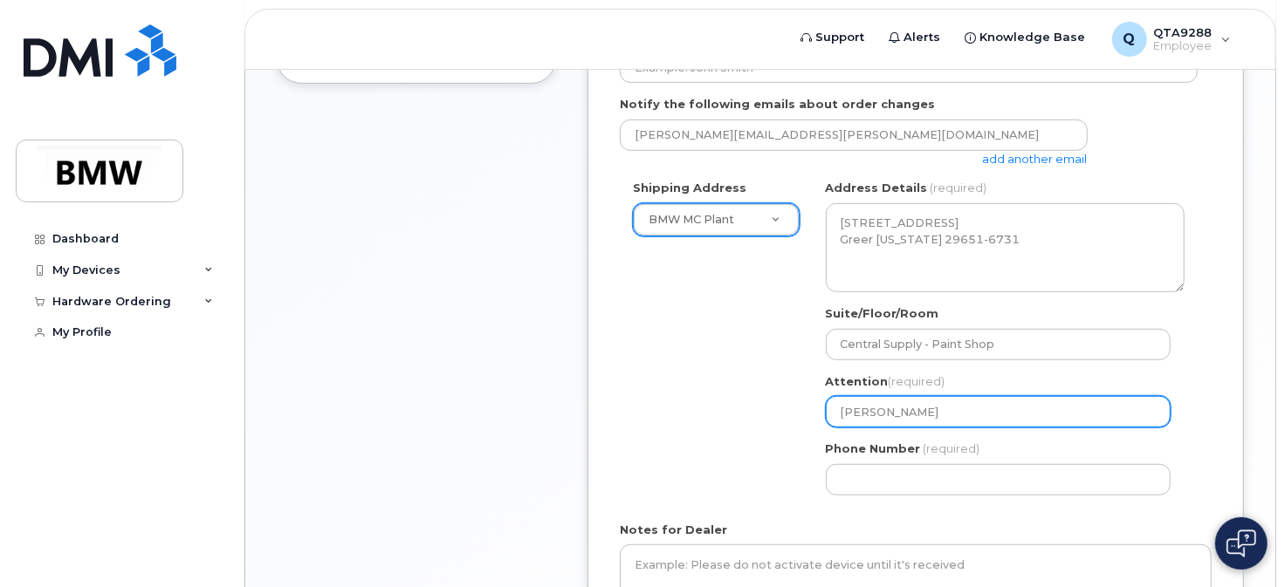
type input "Joseph"
select select
type input "Josephe"
select select
type input "Joseph"
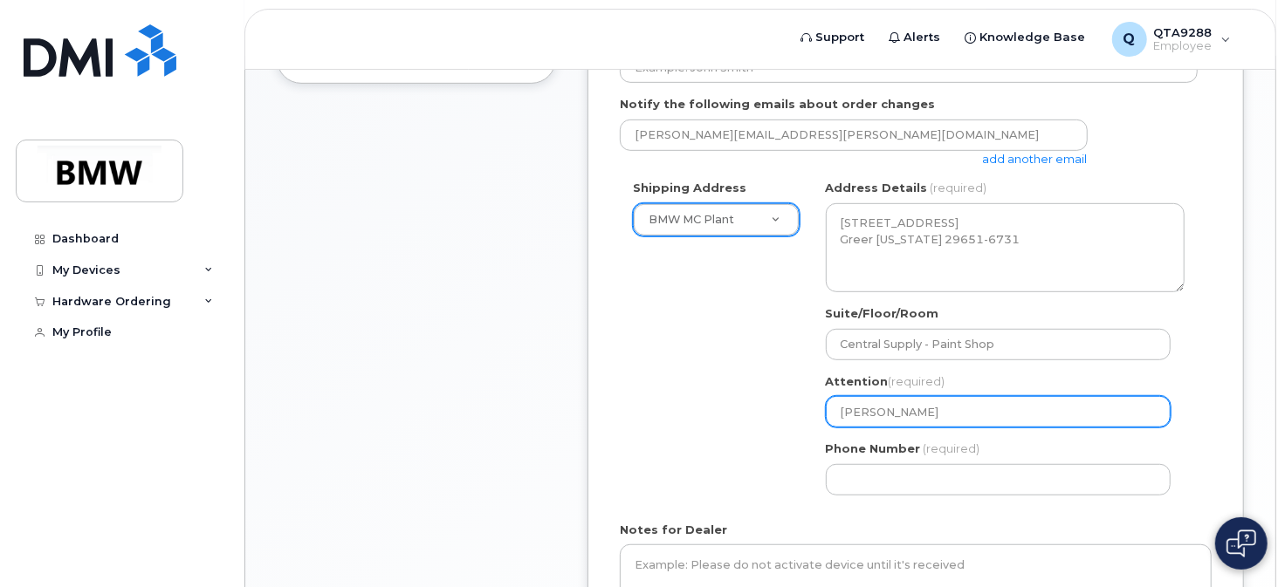
select select
type input "Joseph W"
select select
type input "Joseph Wa"
select select
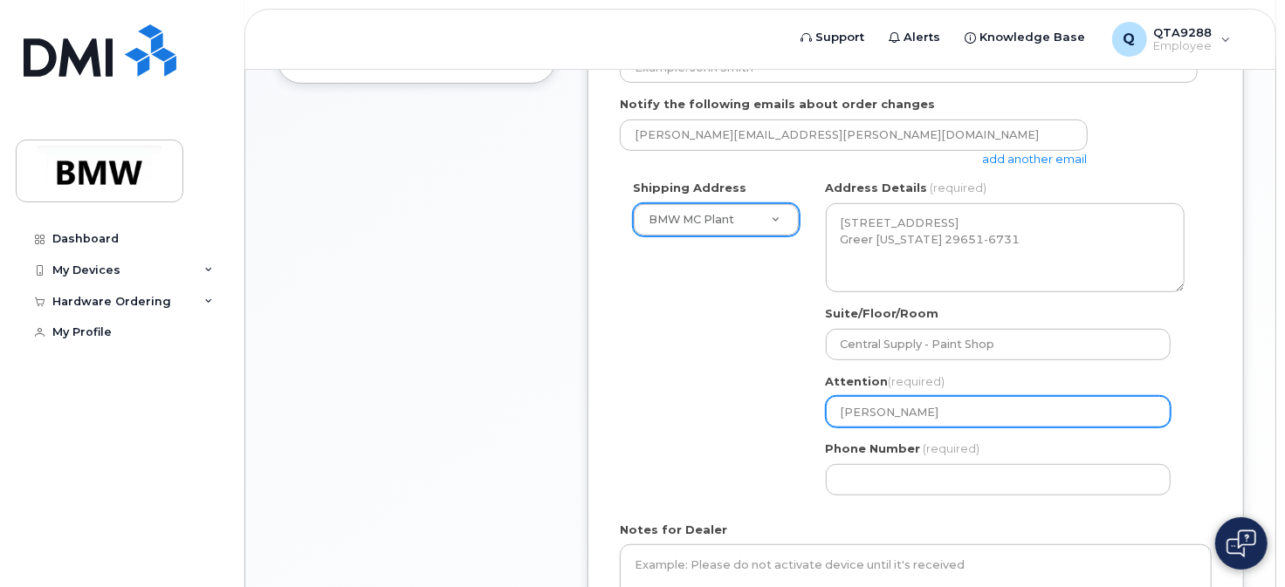
type input "Joseph Wat"
select select
type input "Joseph Watk"
select select
type input "Joseph Watki"
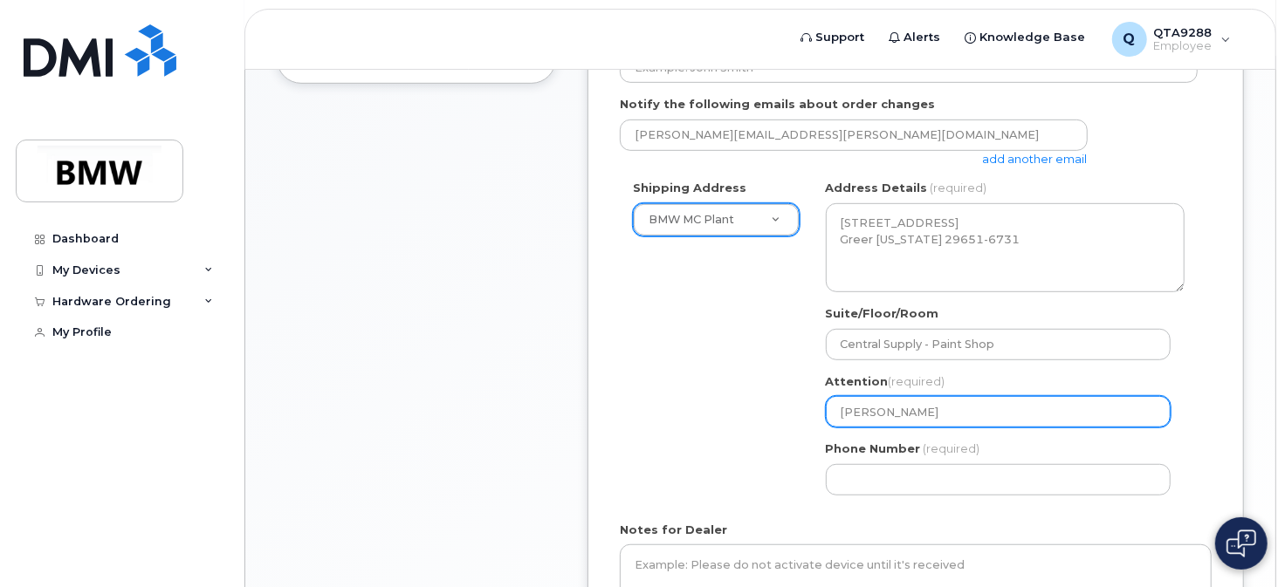
select select
type input "Joseph Watkin"
select select
type input "[PERSON_NAME]"
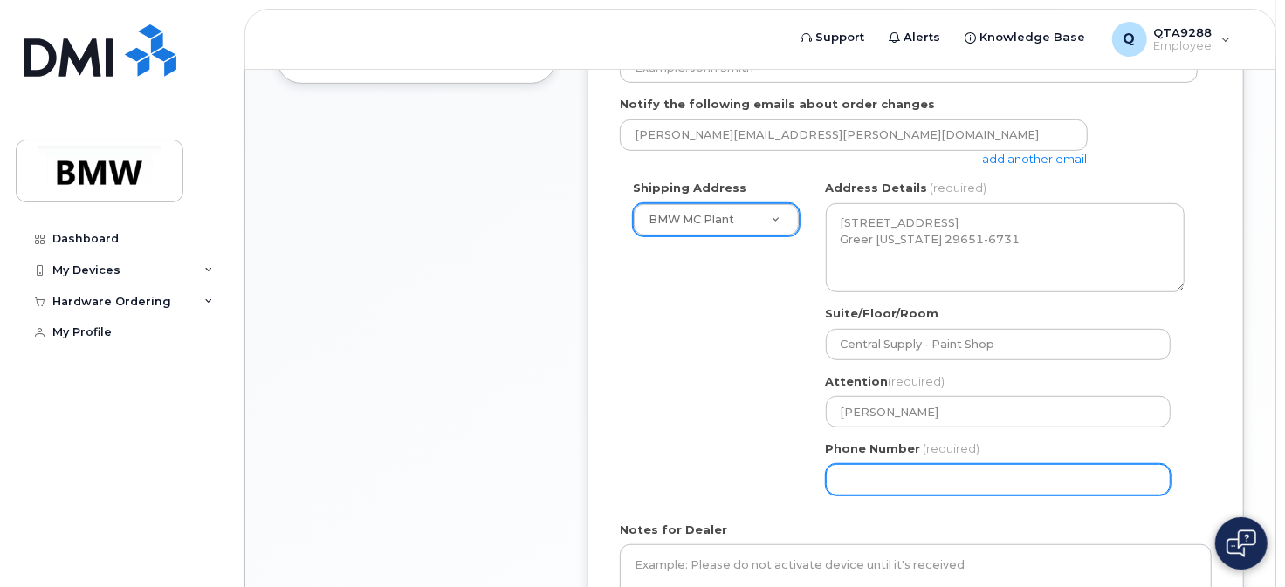
click at [847, 479] on input "Phone Number" at bounding box center [998, 479] width 345 height 31
select select
type input "7"
type input "864790843"
select select
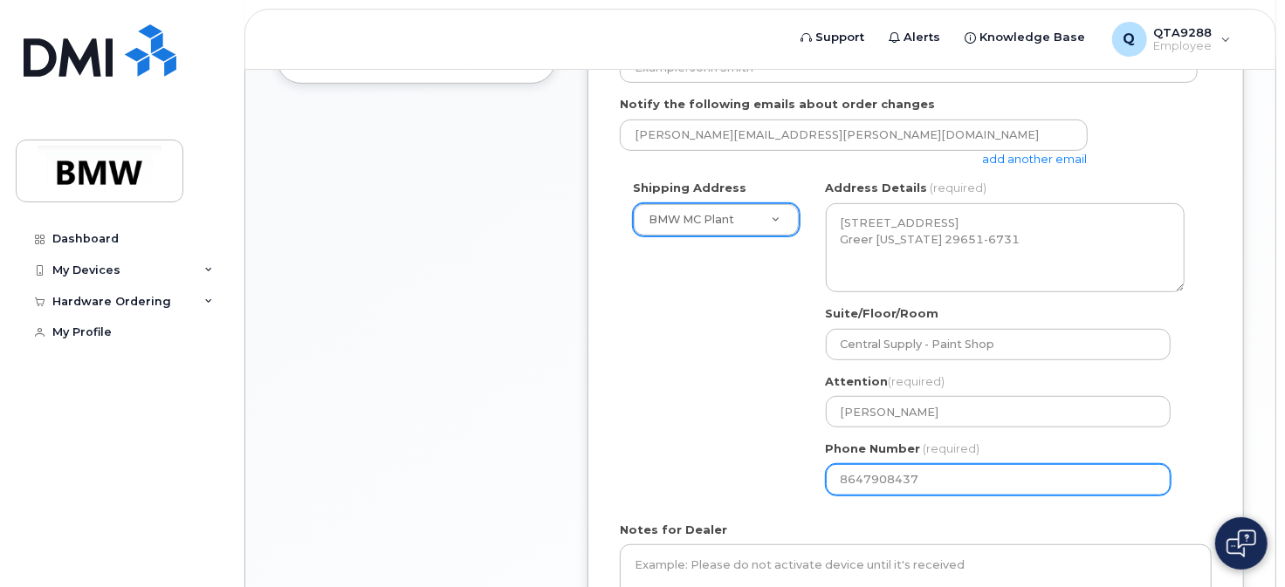
type input "8647908437"
click at [762, 434] on div "Shipping Address BMW MC Plant New Address BMW MC Plant BMW North America Financ…" at bounding box center [909, 344] width 578 height 328
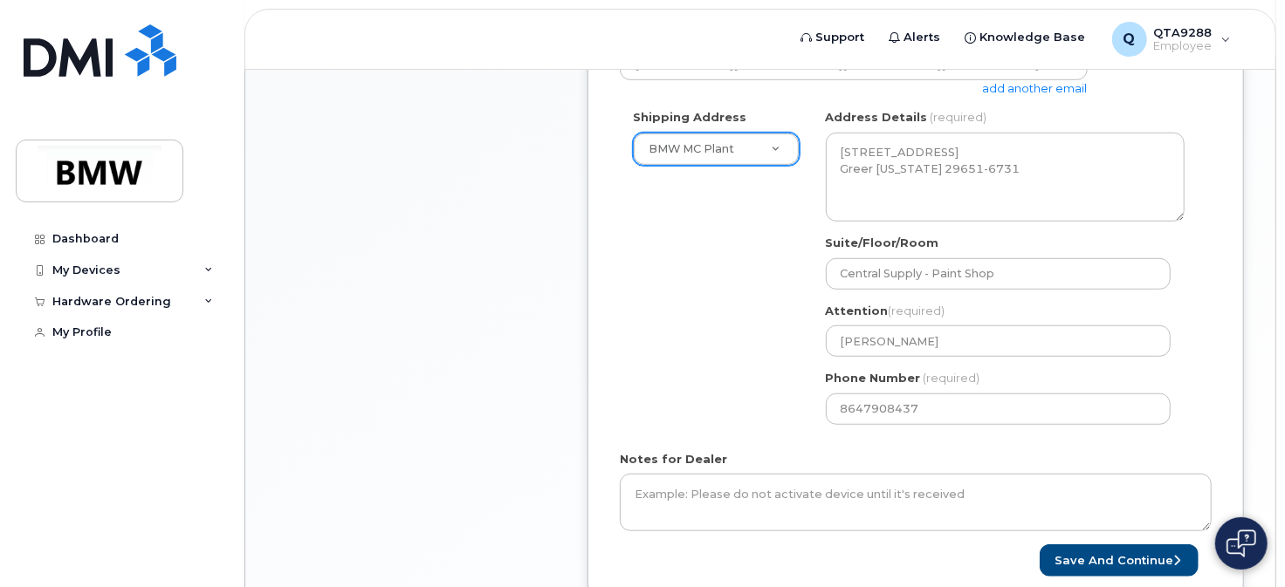
scroll to position [698, 0]
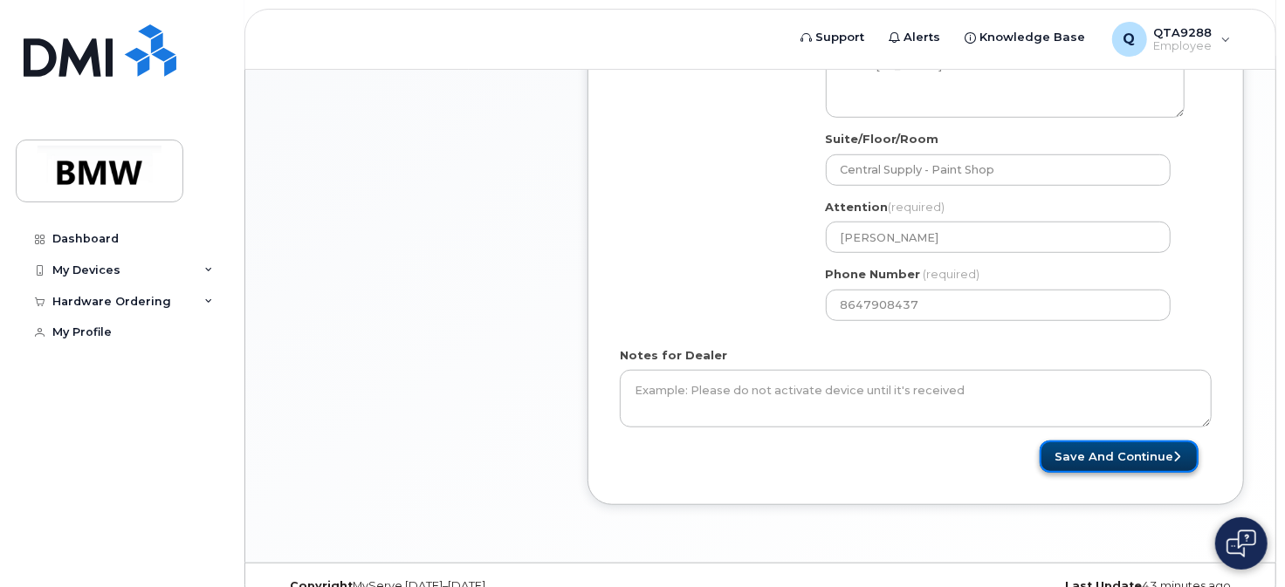
click at [1121, 458] on button "Save and Continue" at bounding box center [1119, 457] width 159 height 32
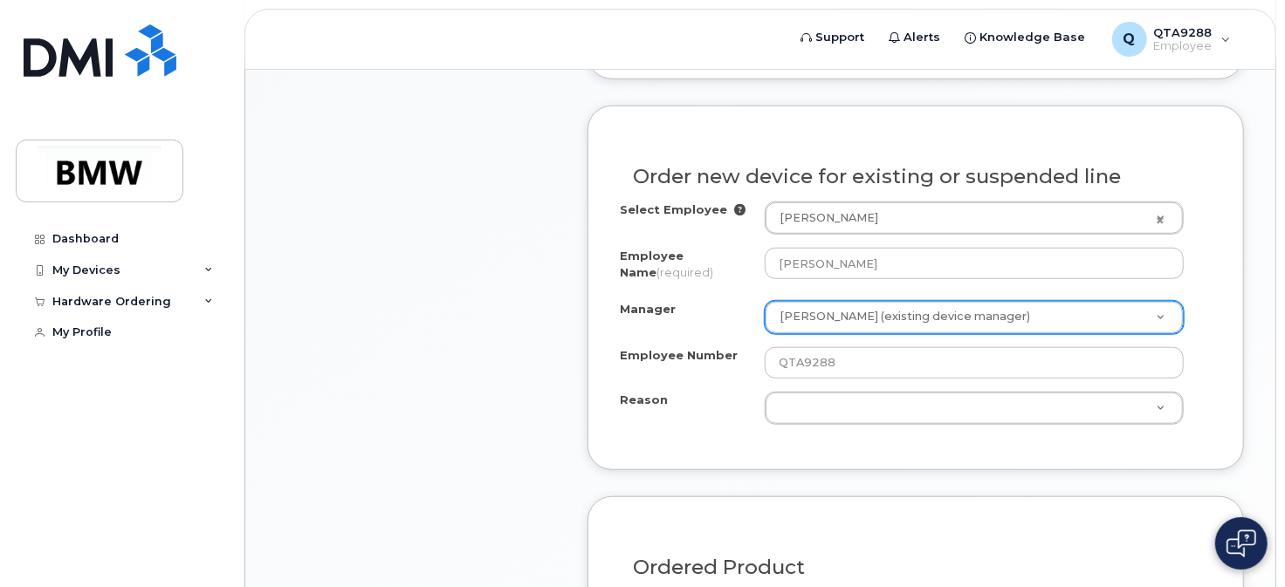
scroll to position [786, 0]
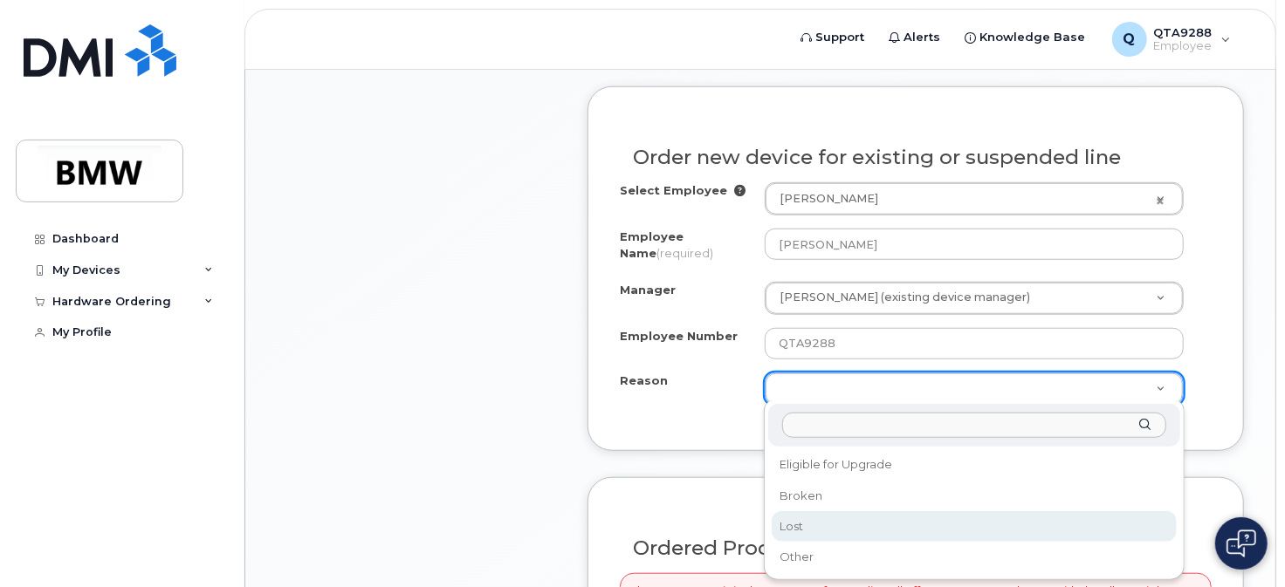
select select "lost"
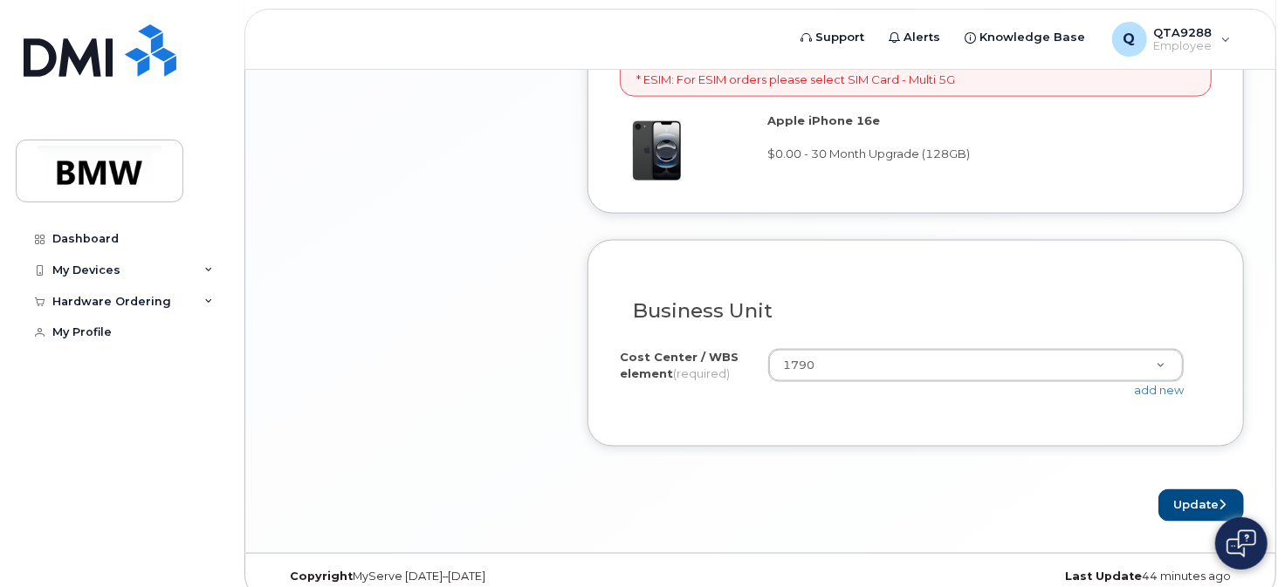
scroll to position [1498, 0]
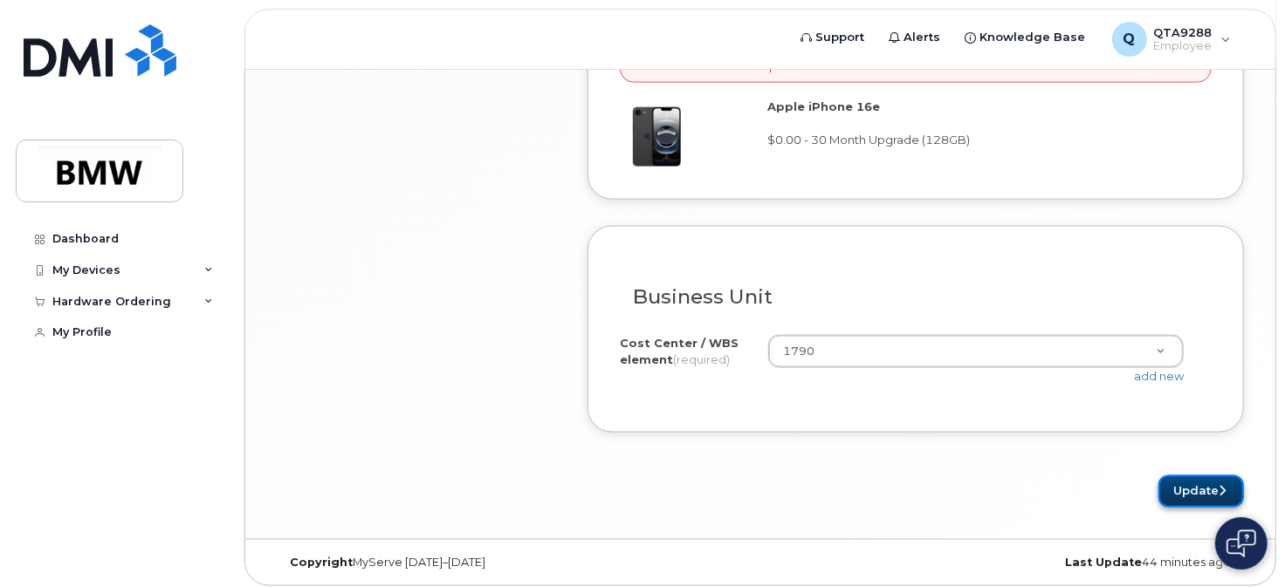
click at [1194, 487] on button "Update" at bounding box center [1201, 492] width 86 height 32
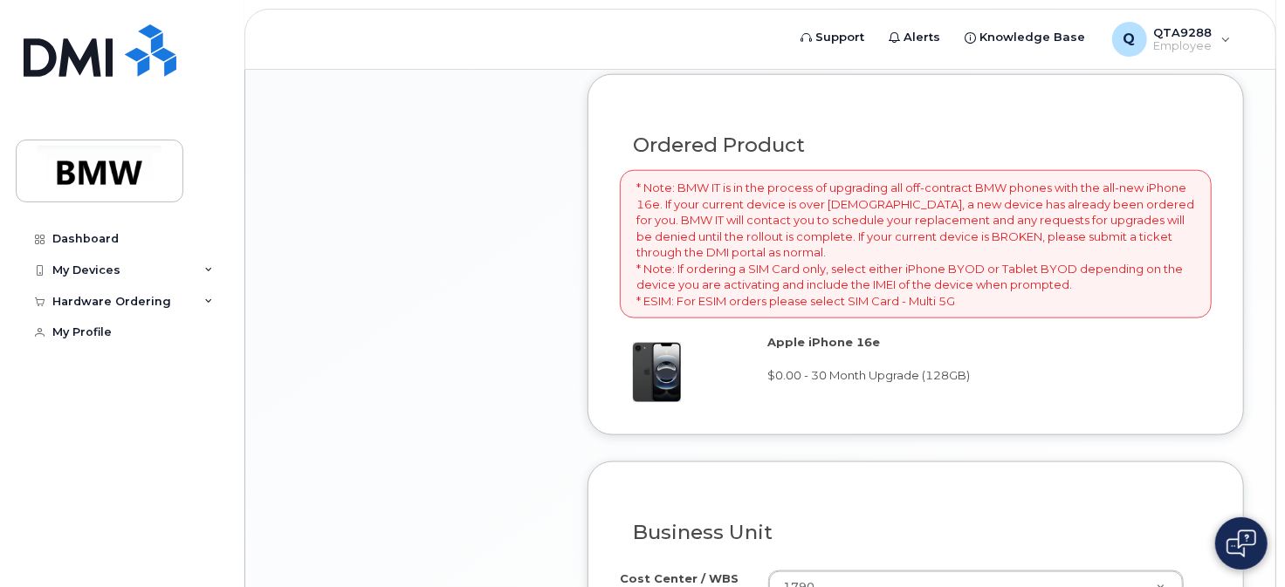
scroll to position [1291, 0]
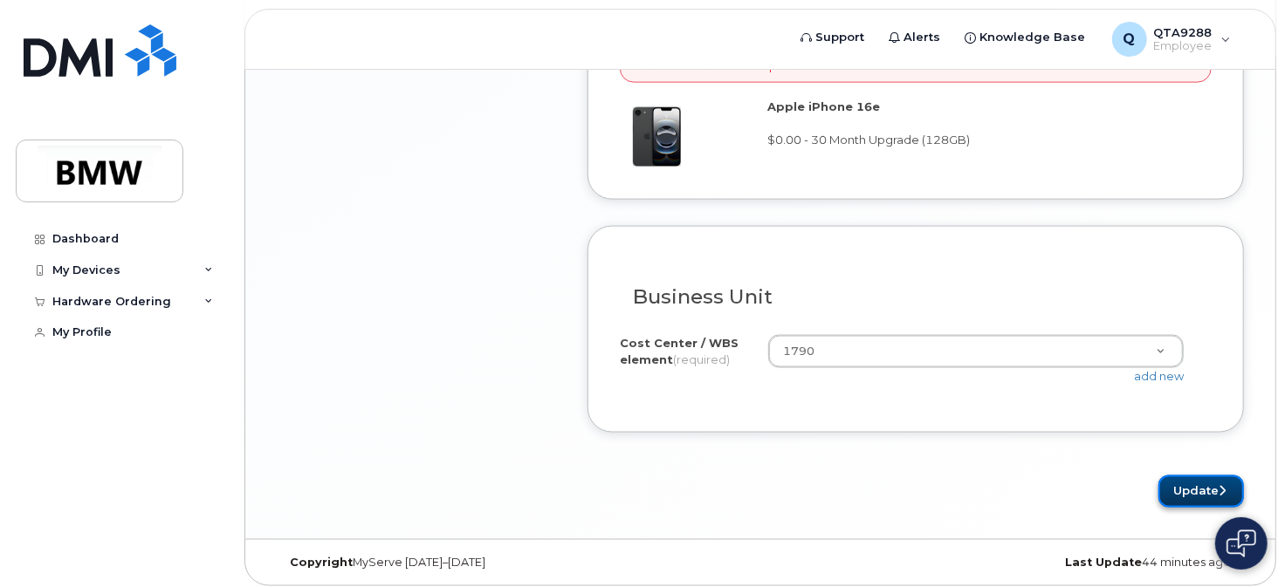
click at [1195, 479] on button "Update" at bounding box center [1201, 492] width 86 height 32
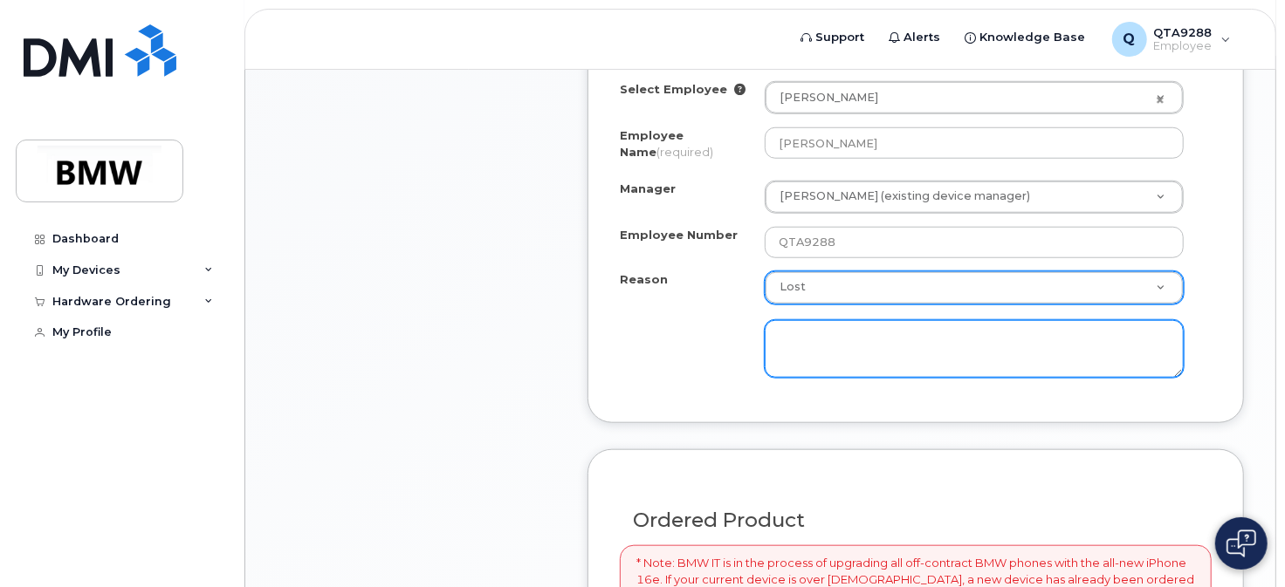
scroll to position [974, 0]
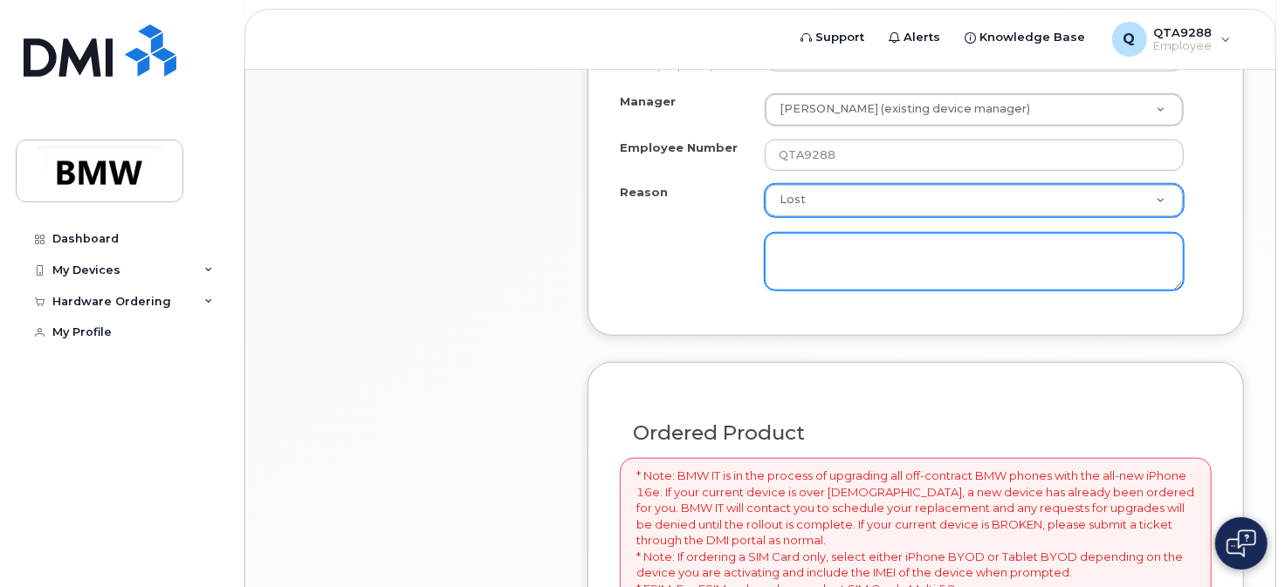
click at [786, 258] on textarea at bounding box center [975, 262] width 420 height 58
drag, startPoint x: 1010, startPoint y: 244, endPoint x: 1022, endPoint y: 300, distance: 58.0
click at [1011, 248] on textarea "HIs phone was stolen and needs a replacment." at bounding box center [975, 262] width 420 height 58
type textarea "HIs phone was stolen and needs a replacement."
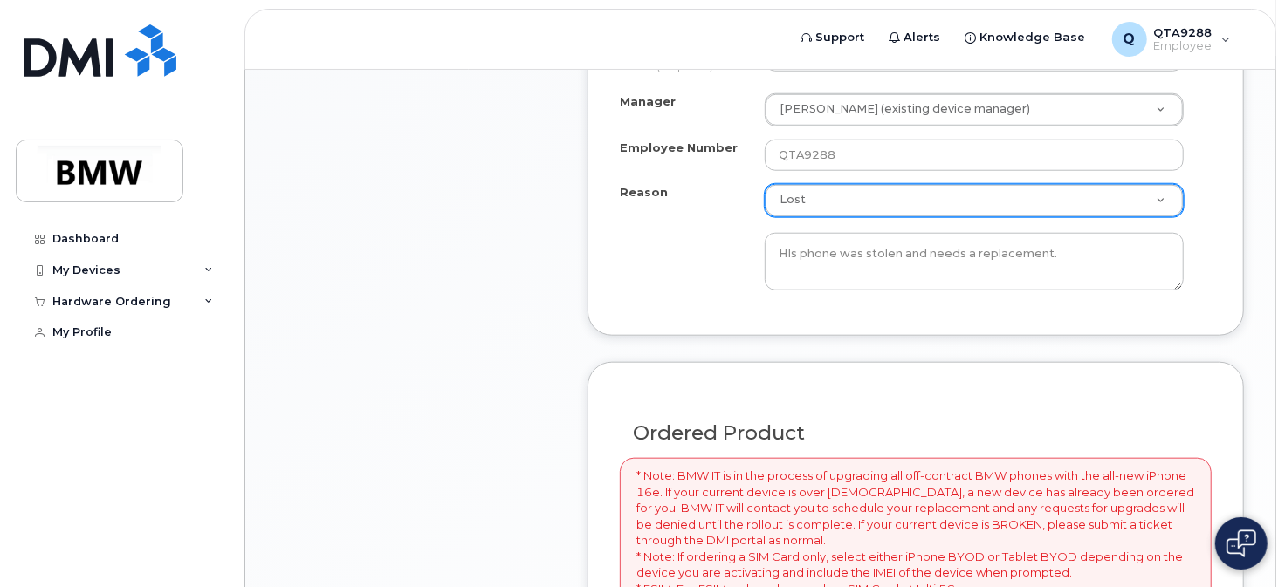
click at [1045, 326] on div "Order new device for existing or suspended line Select Employee Joseph Watkins …" at bounding box center [915, 117] width 656 height 438
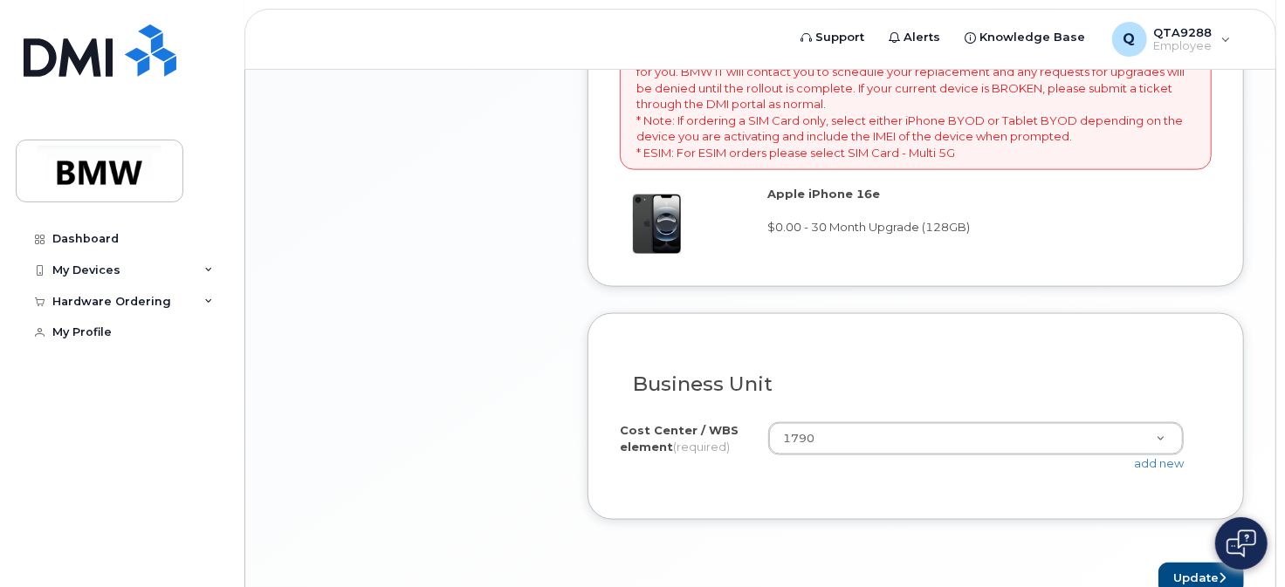
scroll to position [1498, 0]
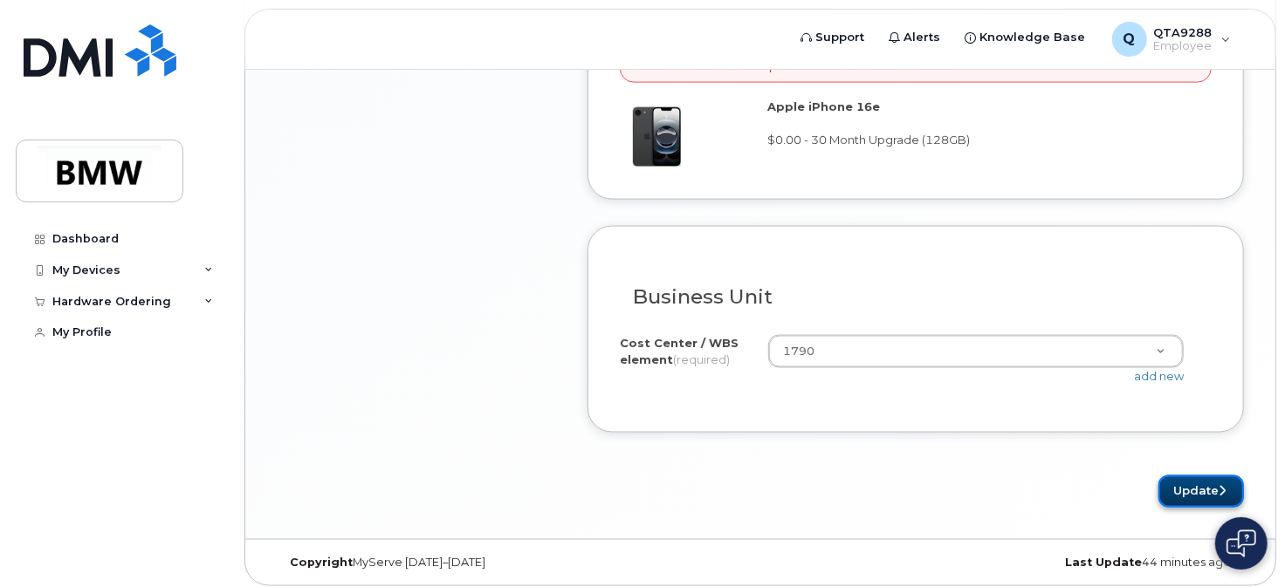
click at [1192, 485] on button "Update" at bounding box center [1201, 492] width 86 height 32
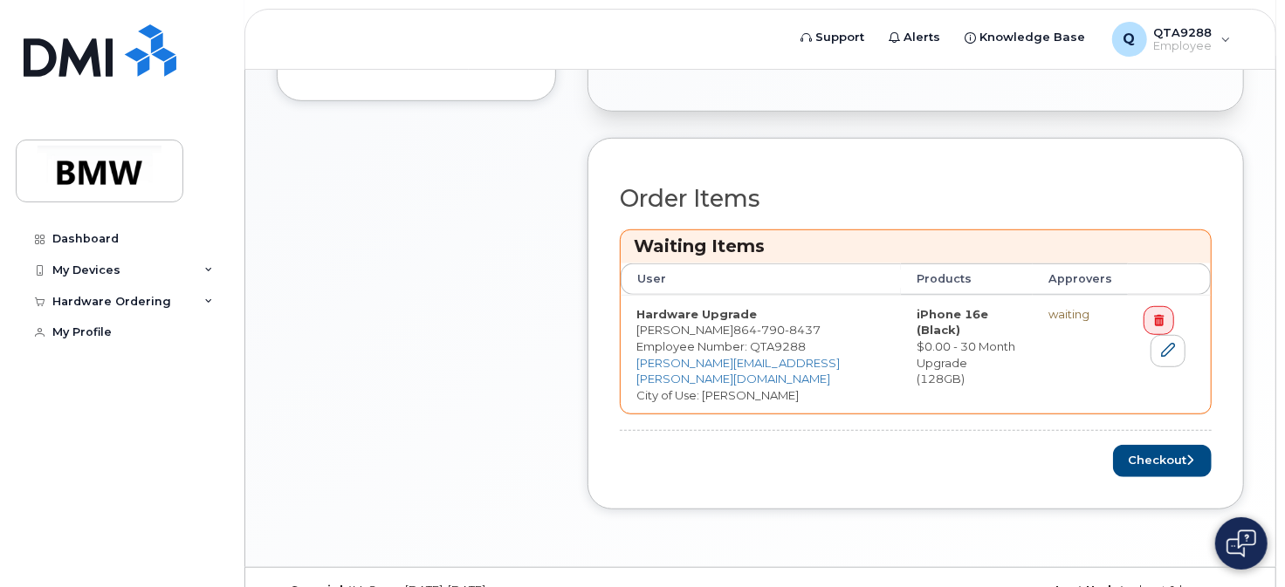
scroll to position [611, 0]
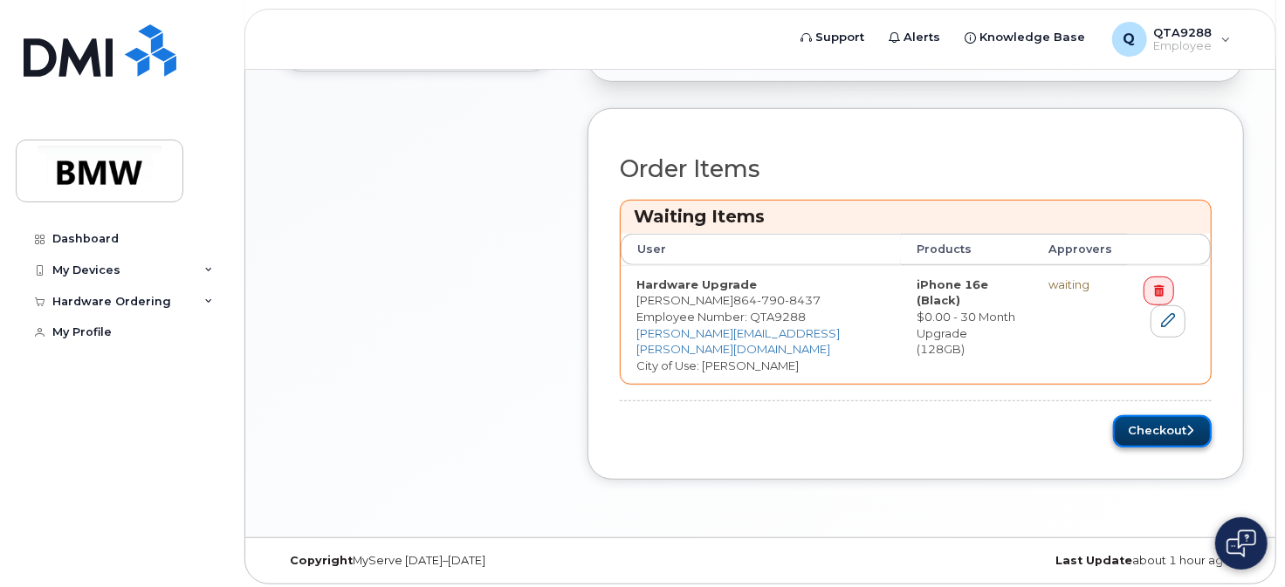
click at [1148, 425] on button "Checkout" at bounding box center [1162, 432] width 99 height 32
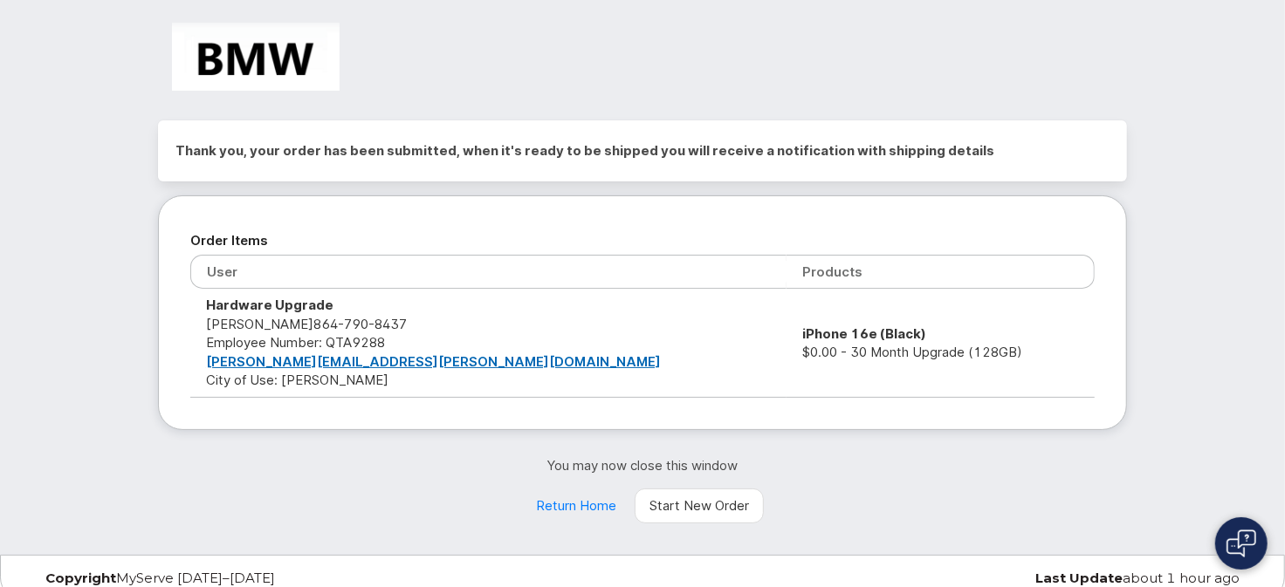
scroll to position [35, 0]
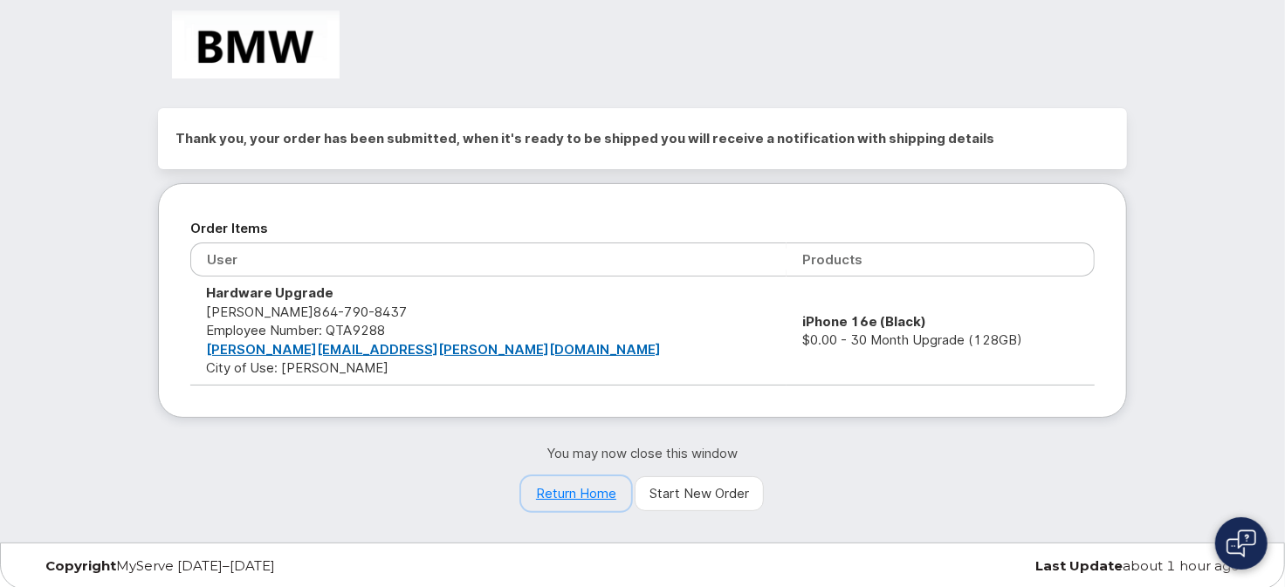
click at [569, 492] on link "Return Home" at bounding box center [576, 494] width 110 height 35
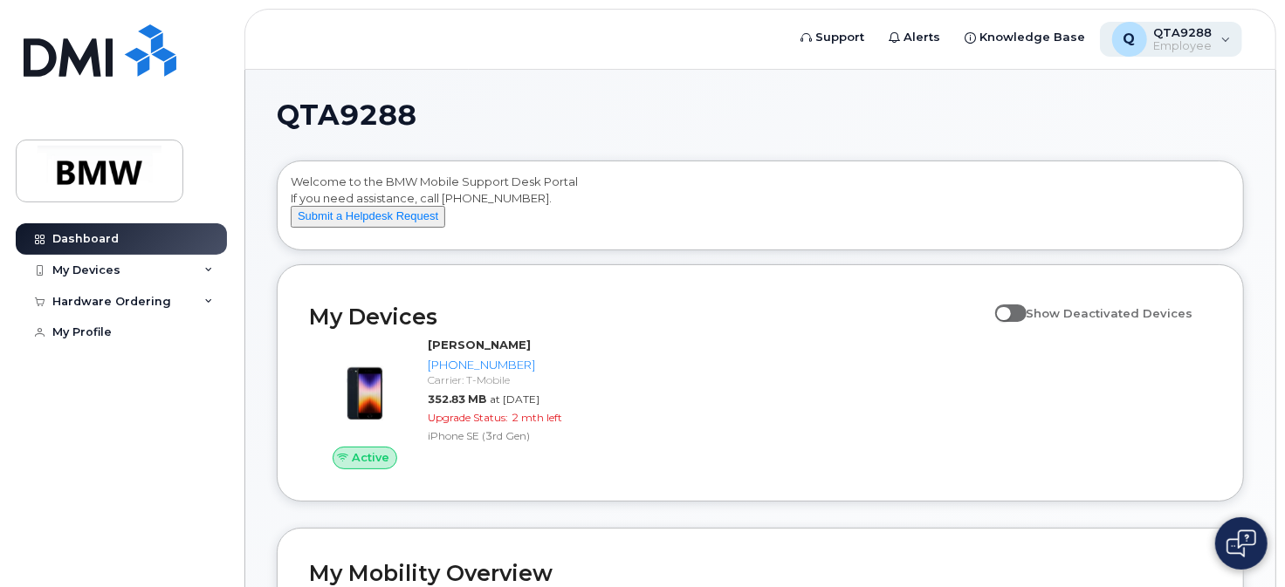
click at [1208, 49] on span "Employee" at bounding box center [1183, 46] width 58 height 14
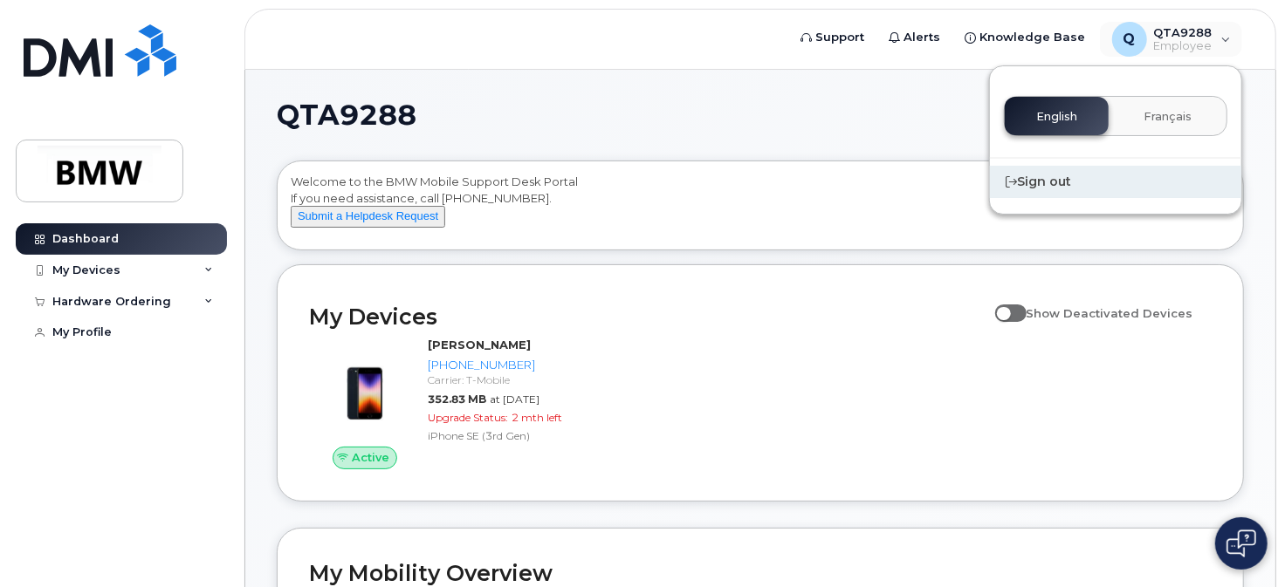
click at [1068, 182] on div "Sign out" at bounding box center [1115, 182] width 251 height 32
